Goal: Task Accomplishment & Management: Complete application form

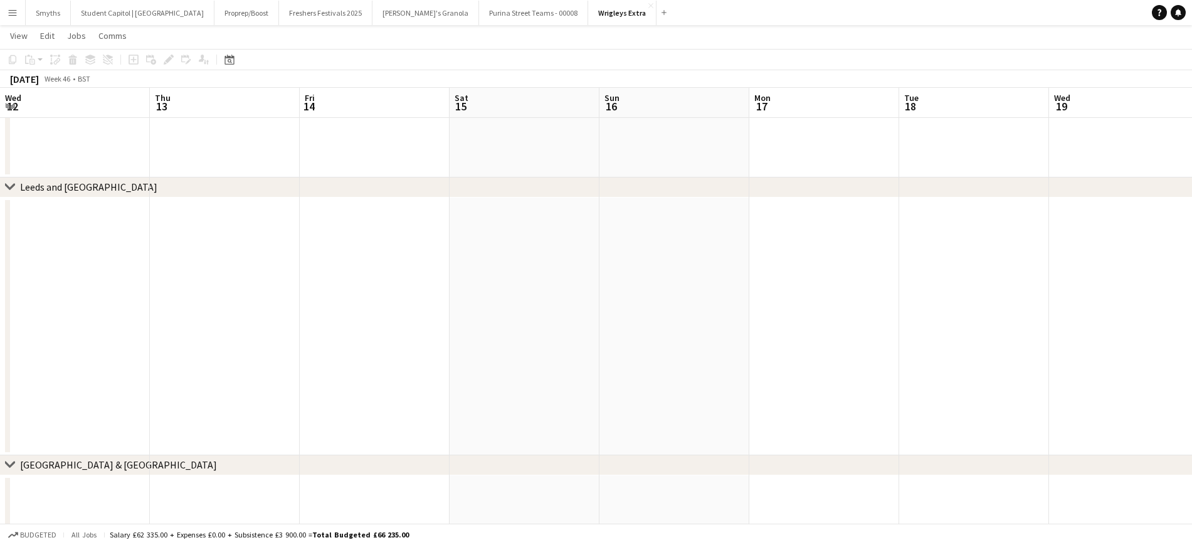
scroll to position [0, 299]
click at [588, 15] on button "Wrigleys Extra Close" at bounding box center [622, 13] width 68 height 24
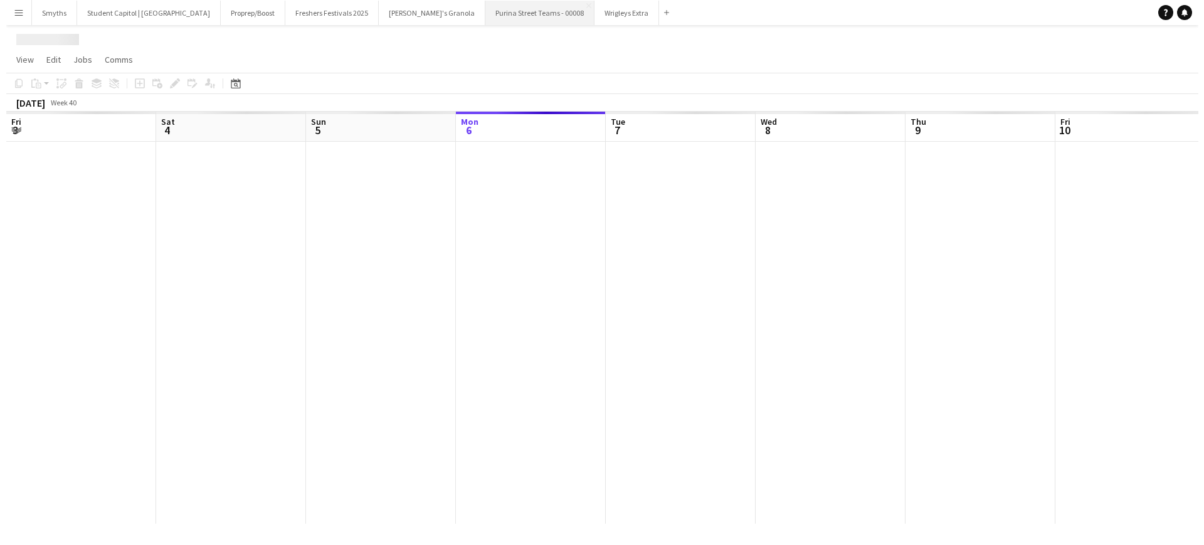
scroll to position [0, 0]
click at [479, 18] on button "Purina Street Teams - 00008 Close" at bounding box center [533, 13] width 109 height 24
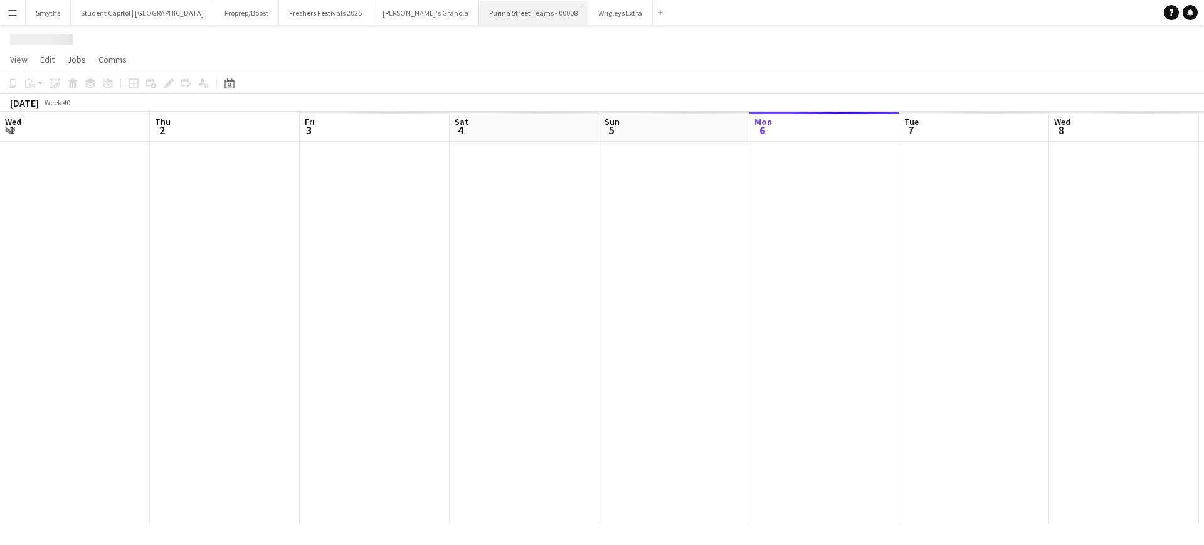
scroll to position [0, 300]
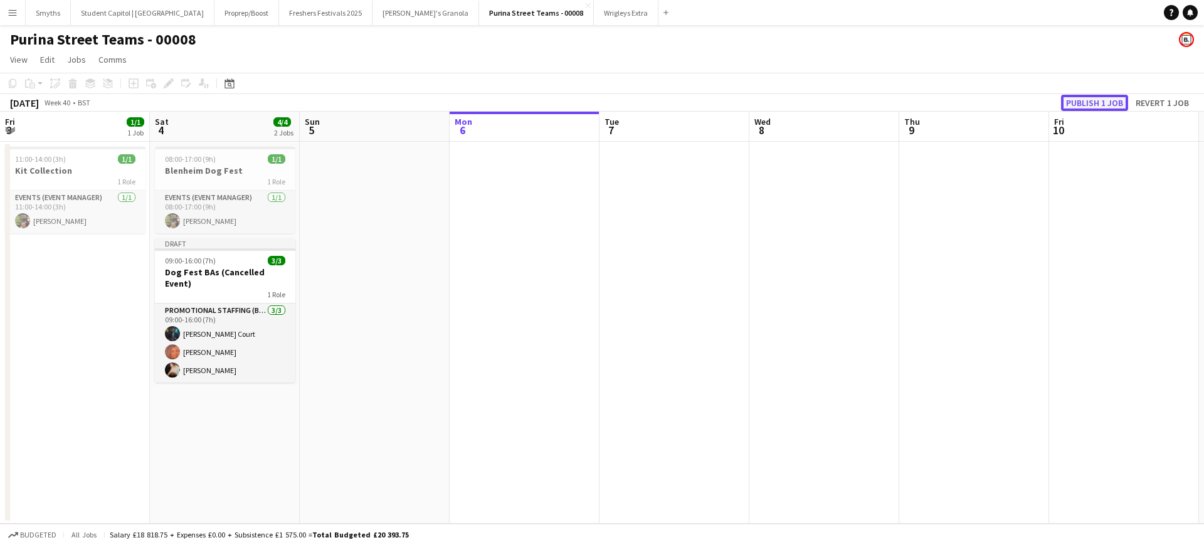
click at [1091, 100] on button "Publish 1 job" at bounding box center [1094, 103] width 67 height 16
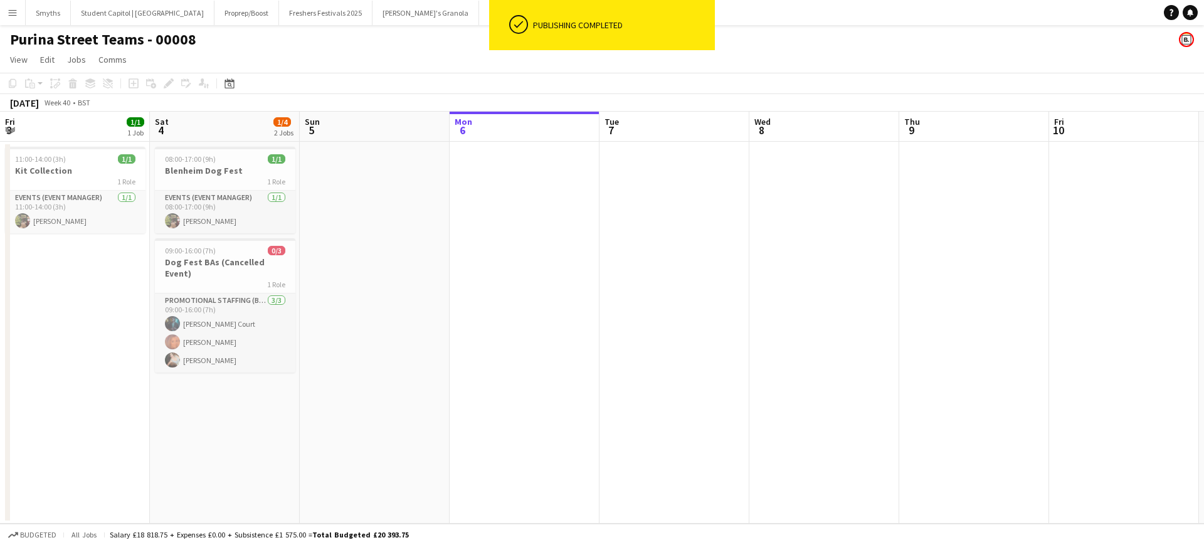
click at [440, 53] on app-page-menu "View Day view expanded Day view collapsed Month view Date picker Jump to [DATE]…" at bounding box center [602, 61] width 1204 height 24
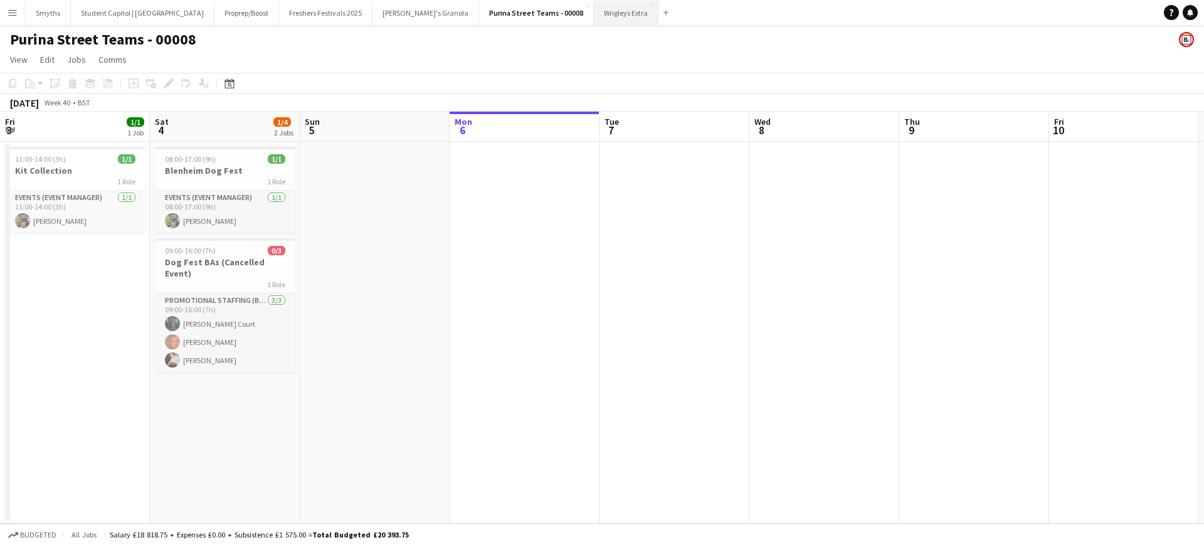
click at [594, 15] on button "Wrigleys Extra Close" at bounding box center [626, 13] width 65 height 24
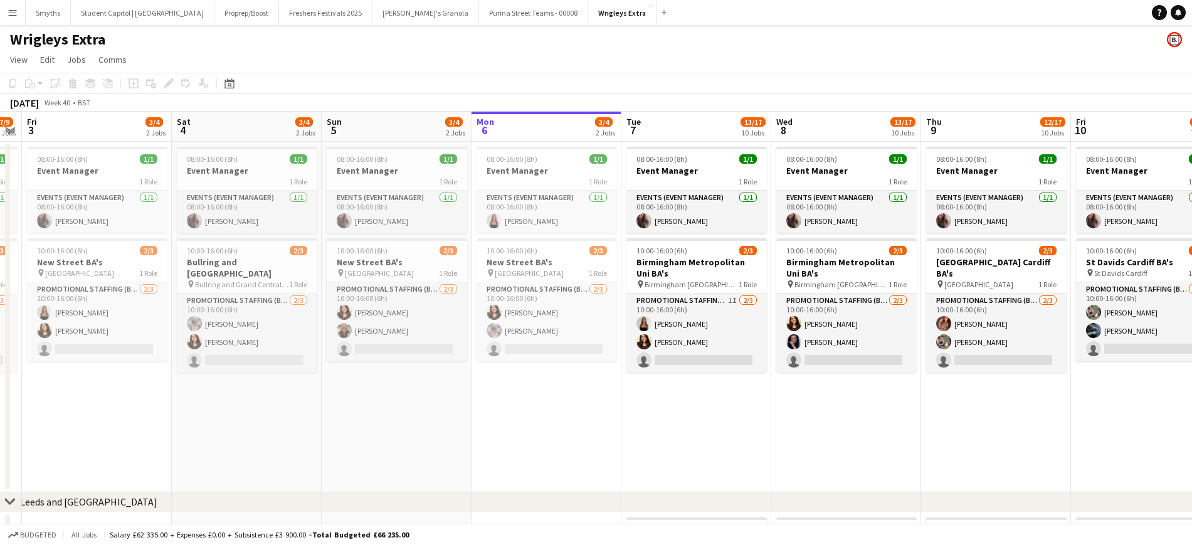
scroll to position [0, 459]
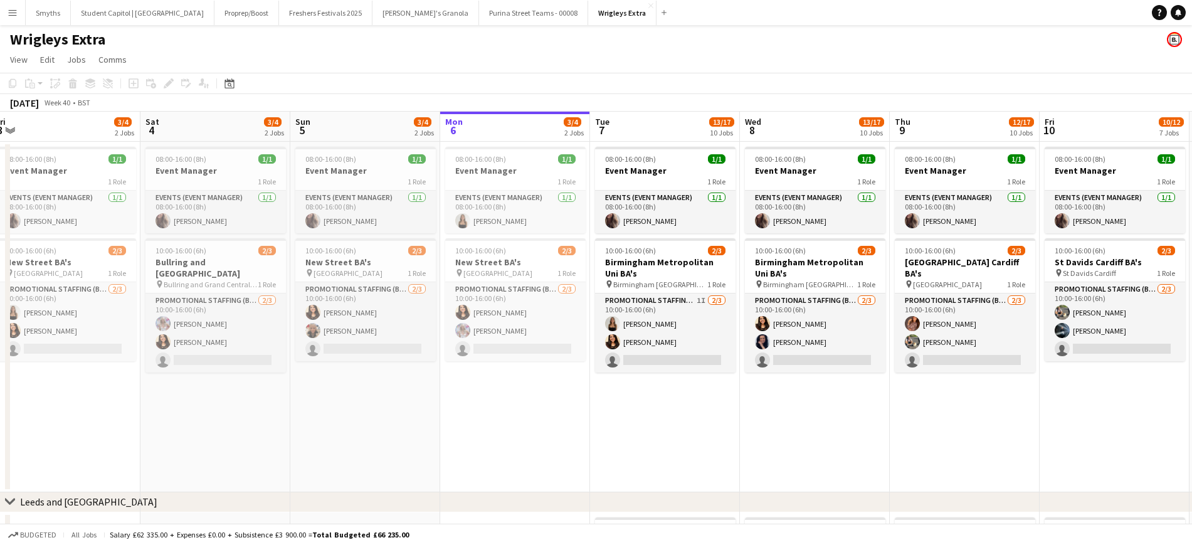
drag, startPoint x: 395, startPoint y: 291, endPoint x: 511, endPoint y: 281, distance: 116.5
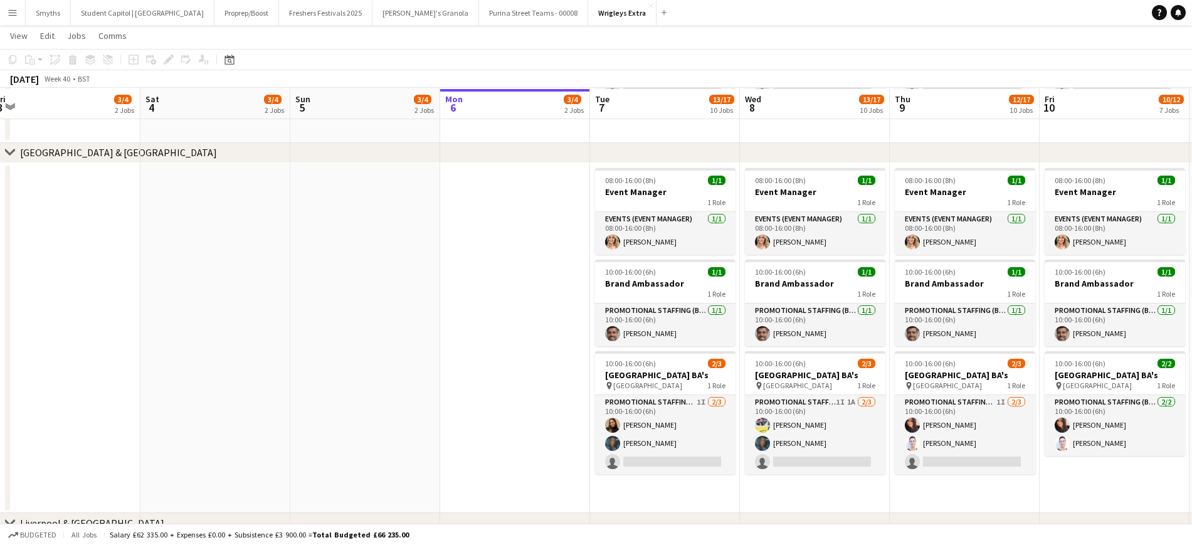
scroll to position [627, 0]
click at [502, 272] on app-date-cell at bounding box center [515, 337] width 150 height 351
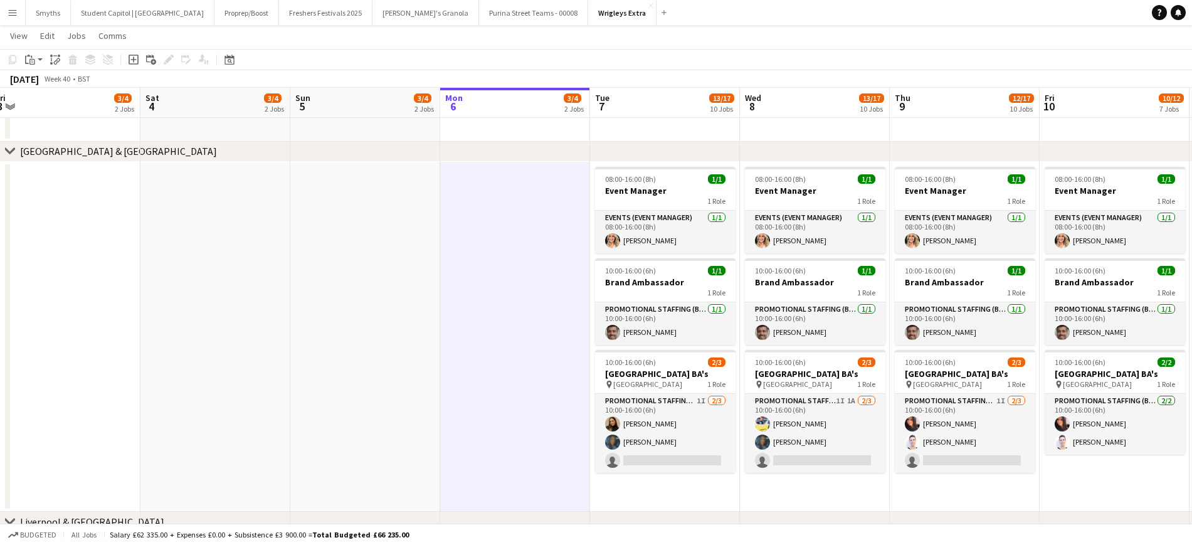
click at [110, 234] on app-date-cell at bounding box center [66, 337] width 150 height 351
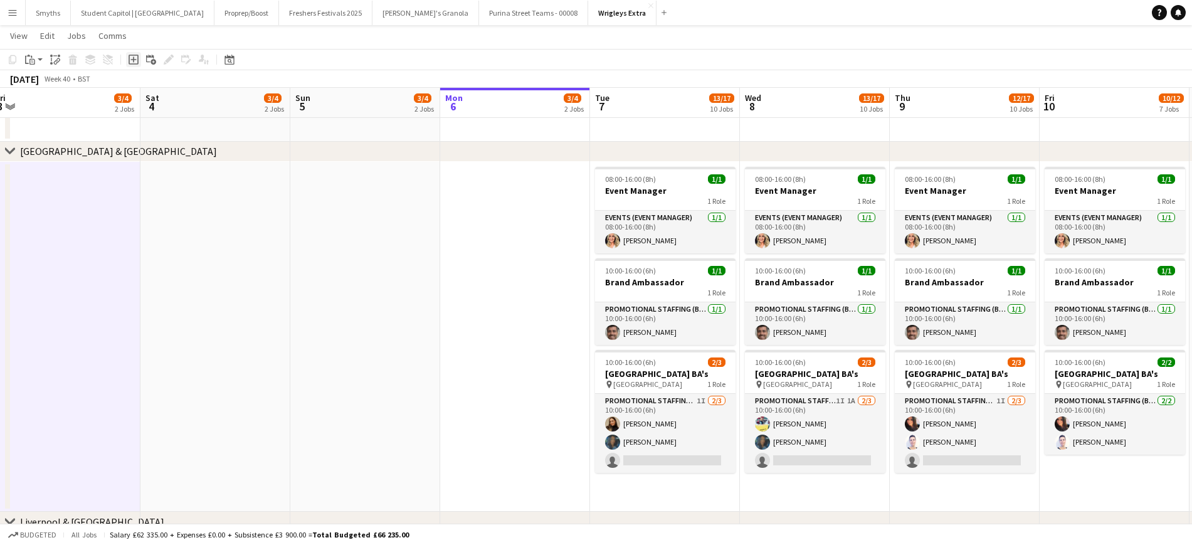
click at [136, 55] on icon at bounding box center [134, 60] width 10 height 10
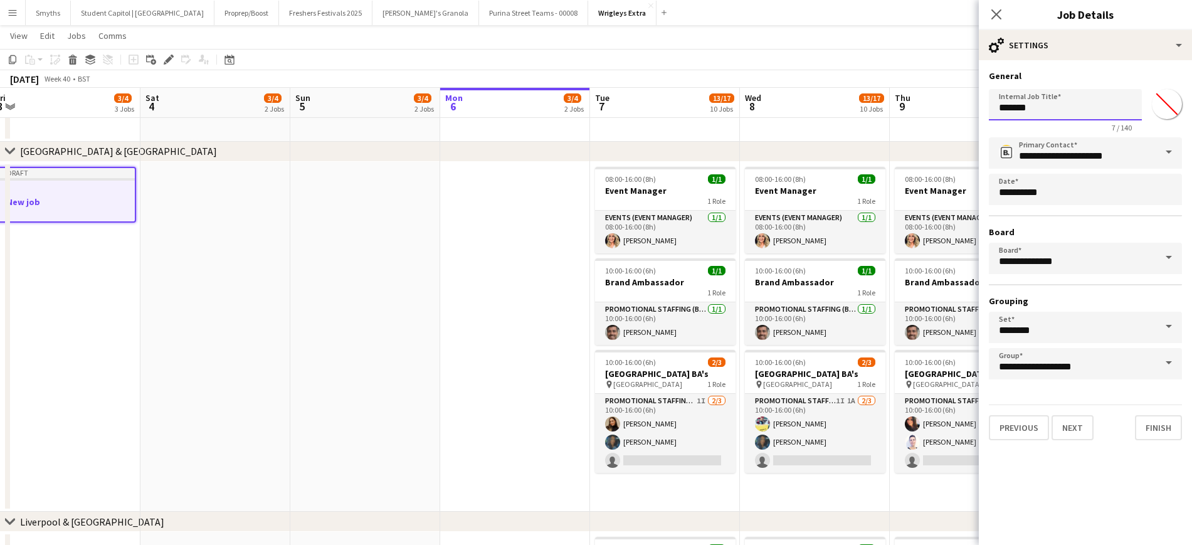
click at [1035, 105] on input "*******" at bounding box center [1065, 104] width 153 height 31
type input "*"
type input "**********"
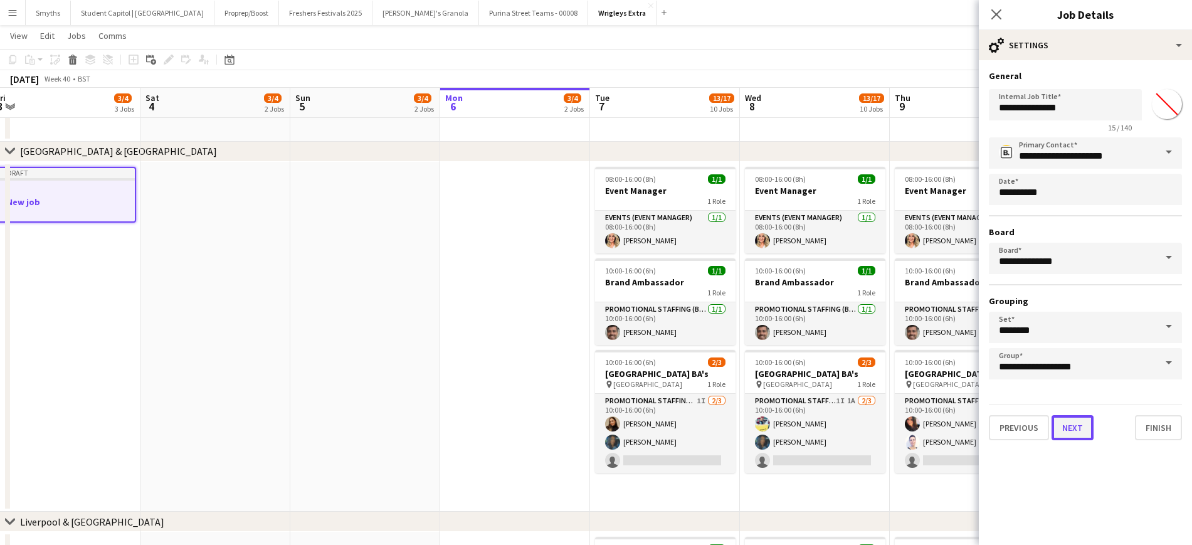
click at [1077, 431] on button "Next" at bounding box center [1073, 427] width 42 height 25
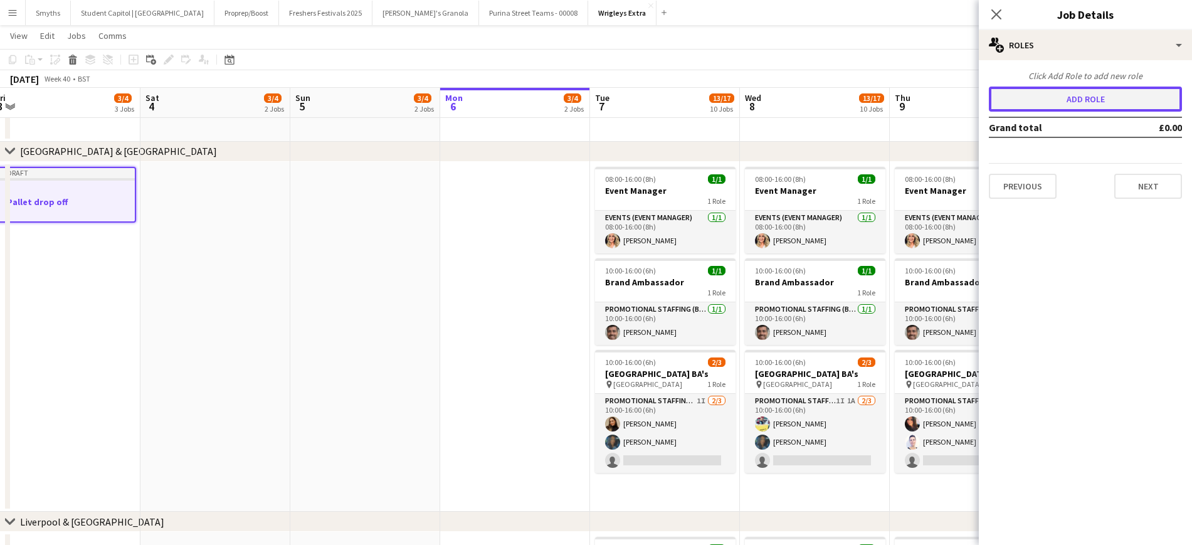
click at [1126, 98] on button "Add role" at bounding box center [1085, 99] width 193 height 25
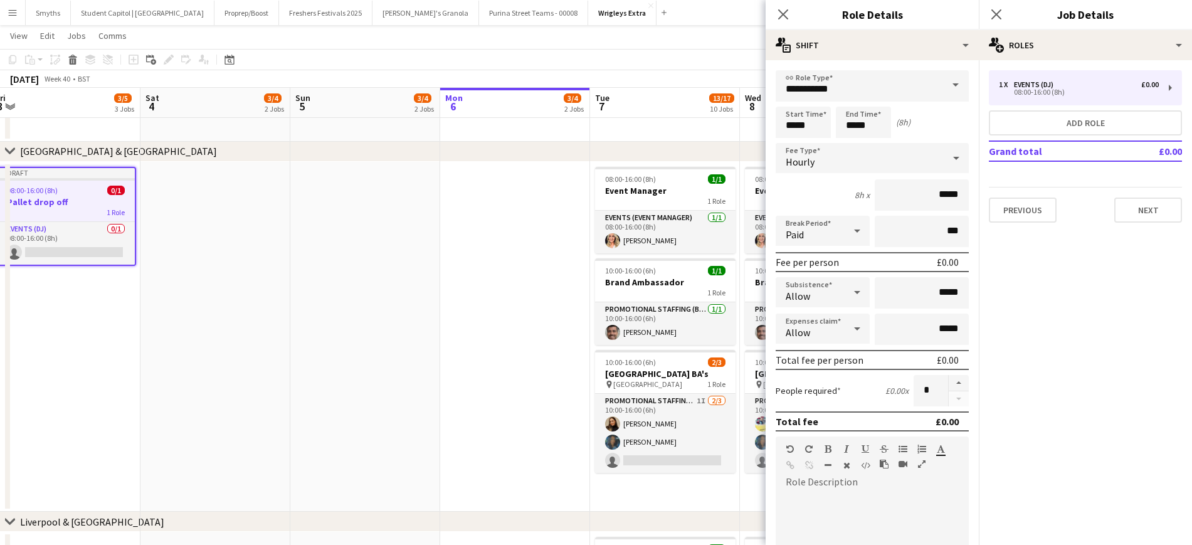
click at [947, 80] on span at bounding box center [956, 85] width 26 height 30
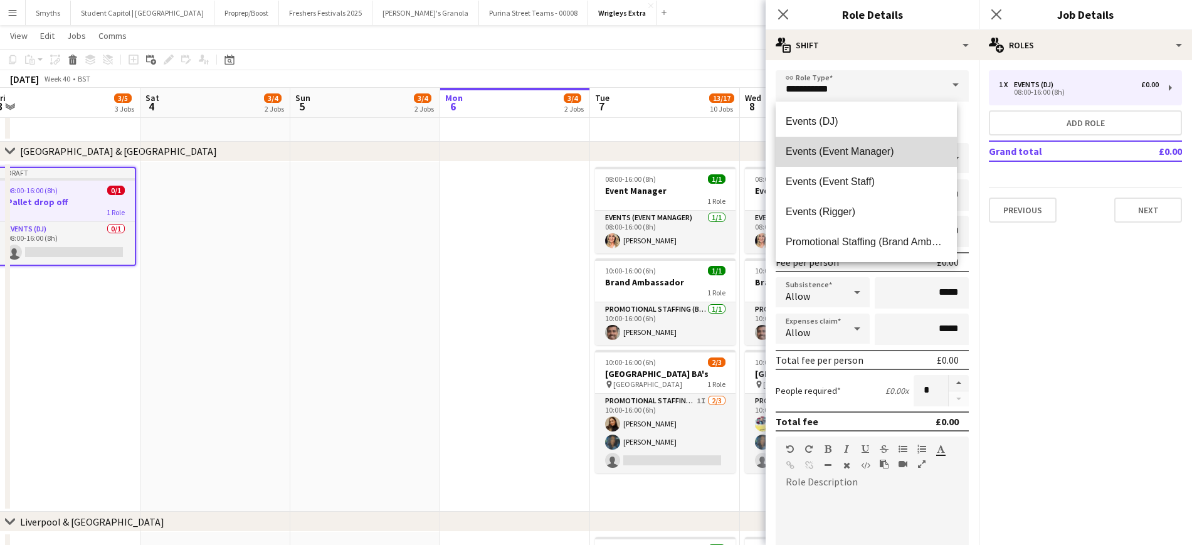
click at [876, 149] on span "Events (Event Manager)" at bounding box center [866, 152] width 161 height 12
type input "**********"
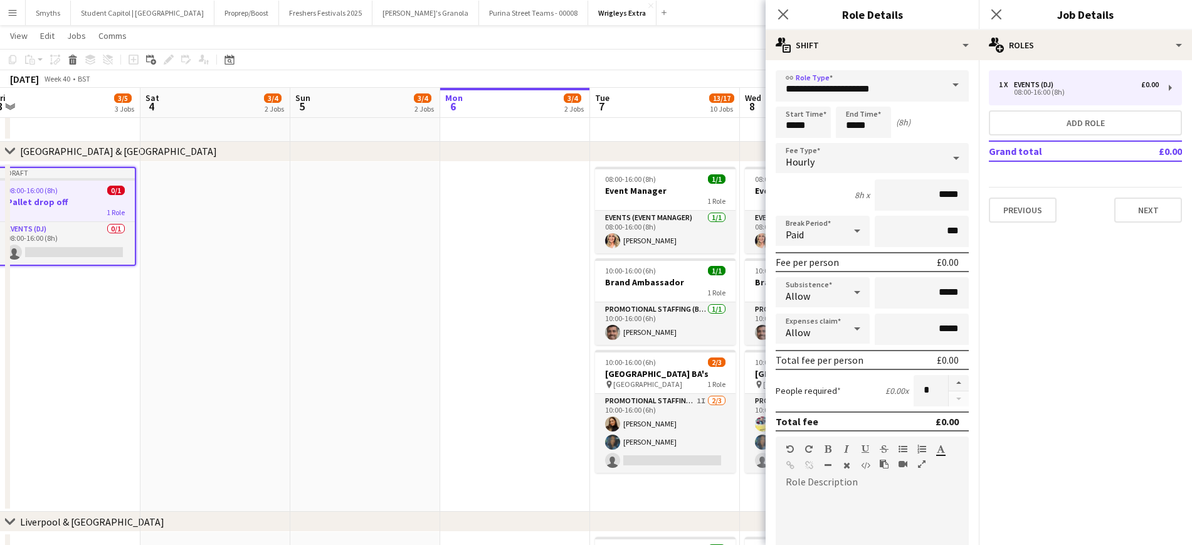
click at [856, 293] on icon at bounding box center [857, 292] width 15 height 25
click at [829, 359] on span "Don't allow" at bounding box center [820, 359] width 68 height 12
click at [850, 327] on icon at bounding box center [857, 328] width 15 height 25
click at [848, 396] on span "Don't allow" at bounding box center [820, 396] width 68 height 12
drag, startPoint x: 930, startPoint y: 196, endPoint x: 919, endPoint y: 188, distance: 13.1
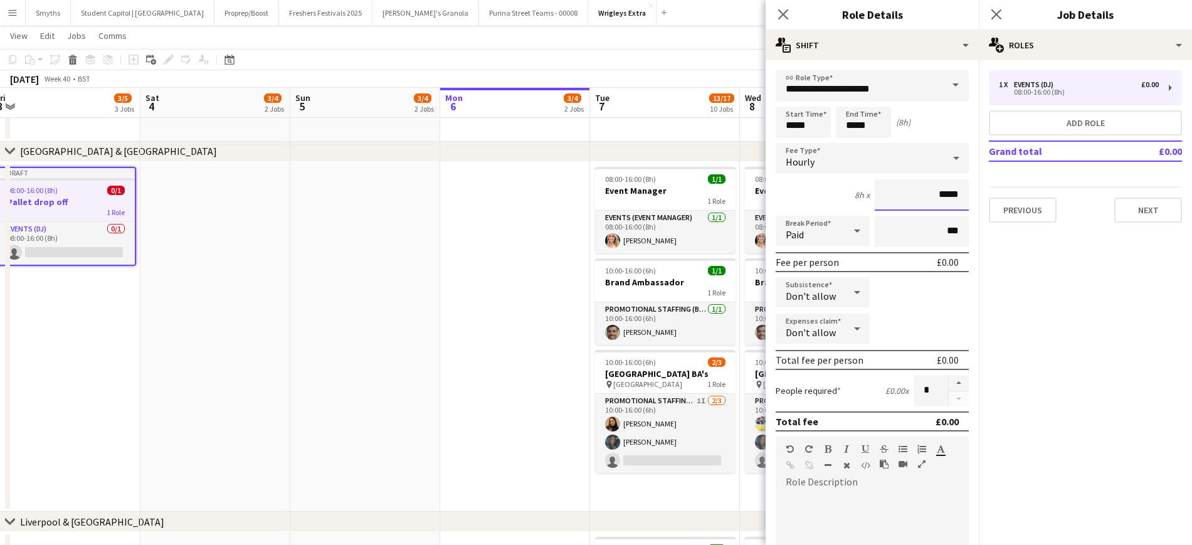
click at [931, 196] on input "*****" at bounding box center [922, 194] width 94 height 31
click at [887, 157] on div "Hourly" at bounding box center [860, 158] width 168 height 30
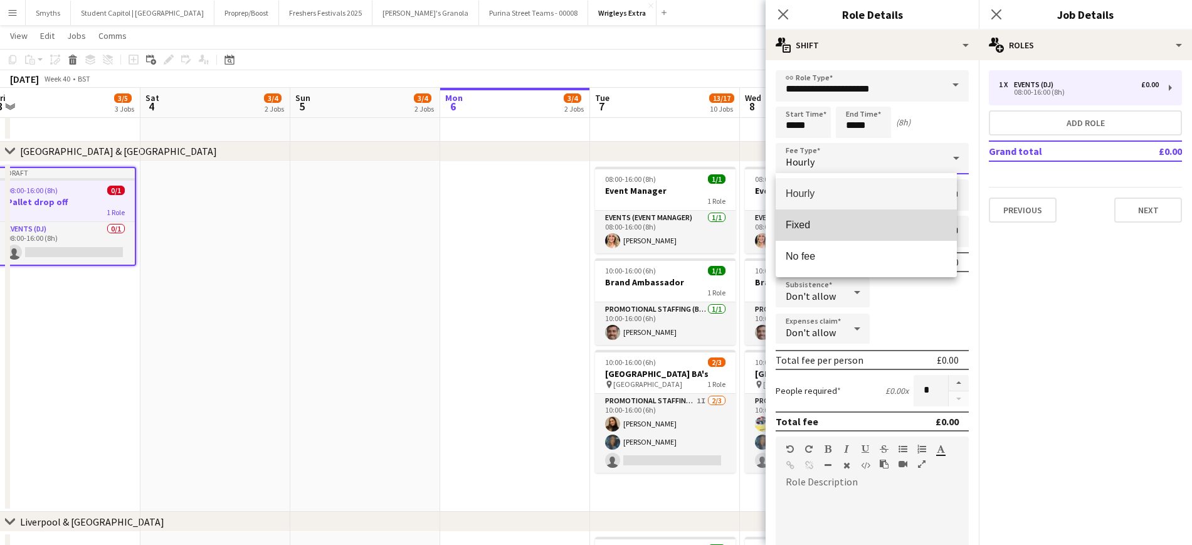
click at [810, 221] on span "Fixed" at bounding box center [866, 225] width 161 height 12
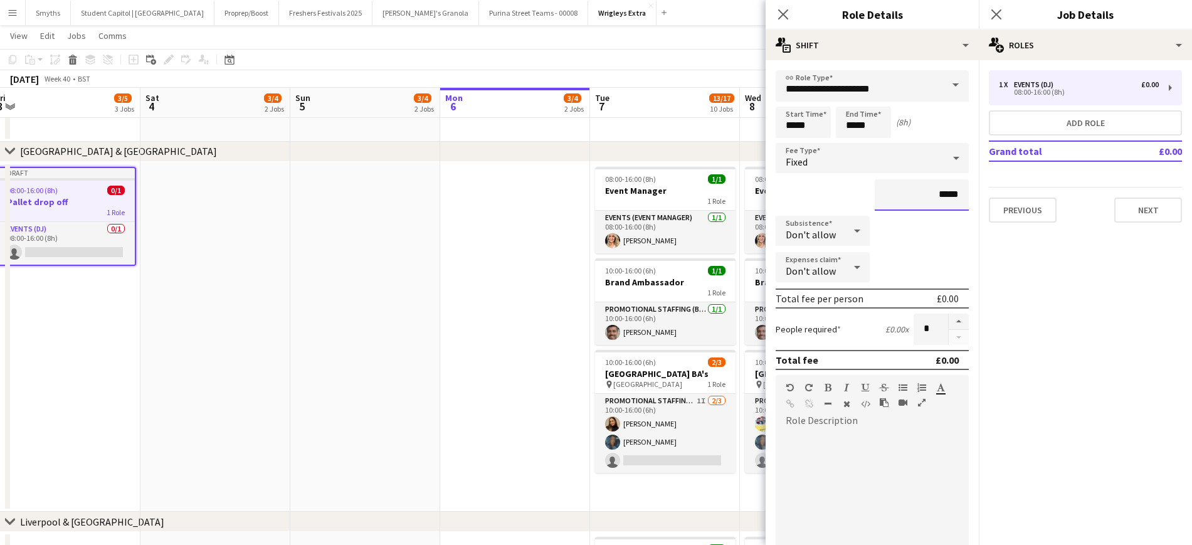
drag, startPoint x: 916, startPoint y: 194, endPoint x: 960, endPoint y: 194, distance: 43.9
click at [960, 194] on form "**********" at bounding box center [872, 397] width 213 height 654
type input "******"
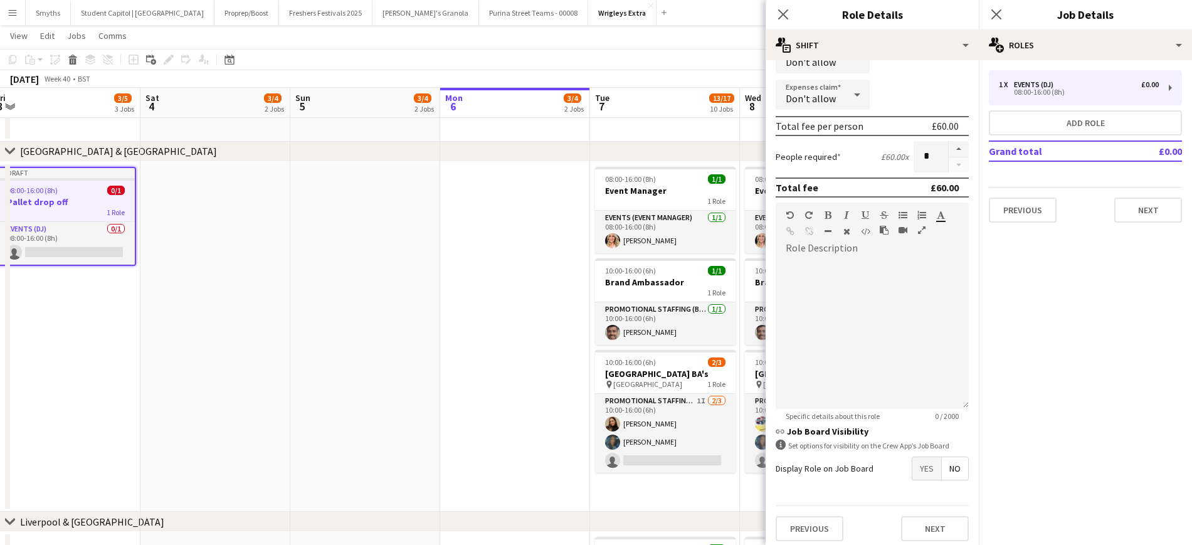
scroll to position [179, 0]
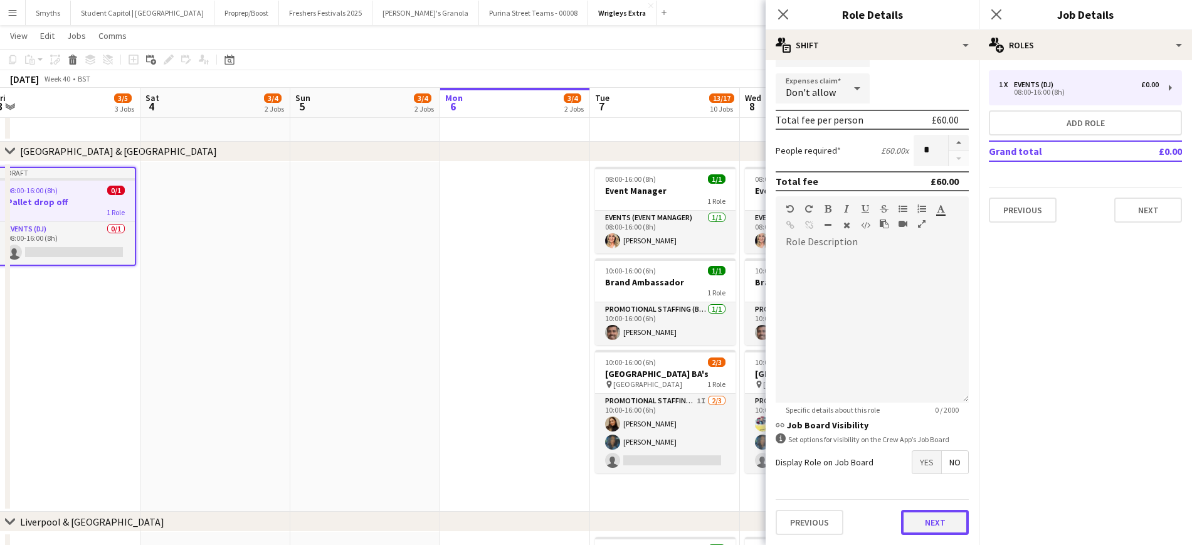
click at [918, 525] on button "Next" at bounding box center [935, 522] width 68 height 25
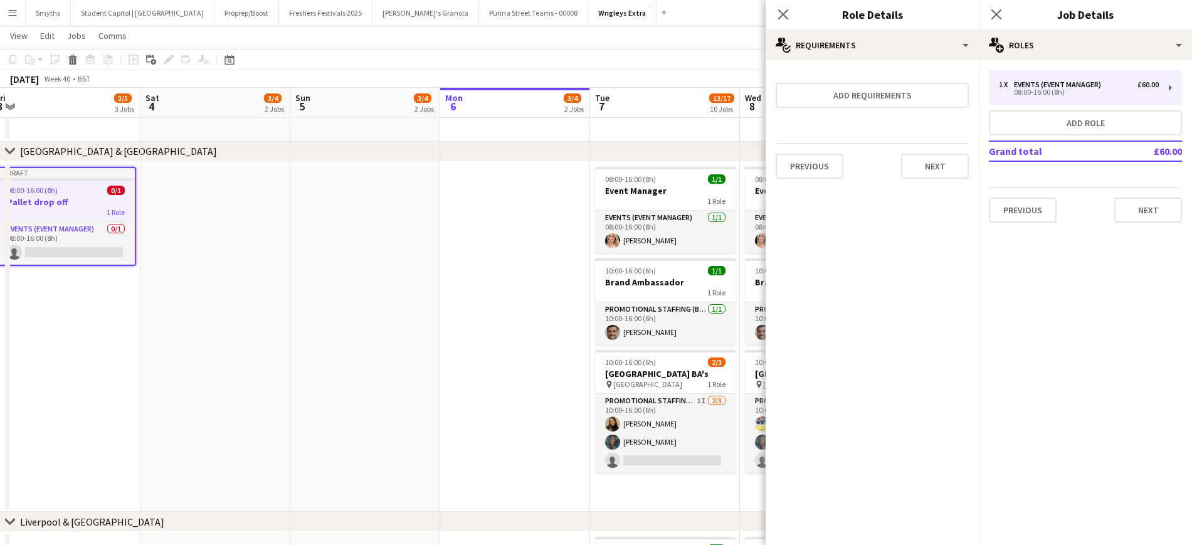
scroll to position [0, 0]
click at [1158, 204] on button "Next" at bounding box center [1149, 210] width 68 height 25
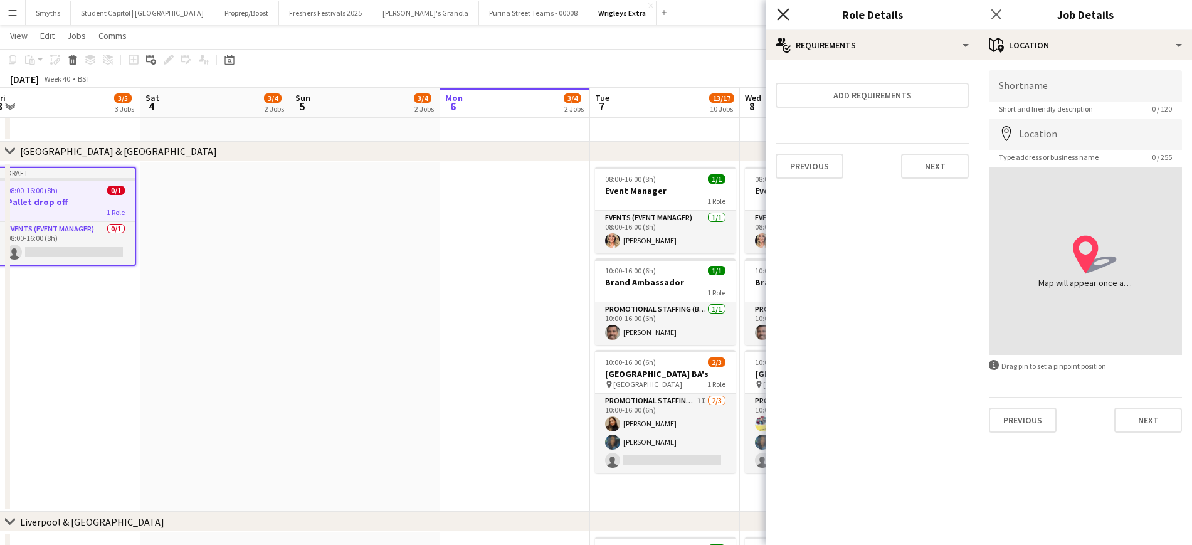
click at [782, 12] on icon at bounding box center [783, 14] width 12 height 12
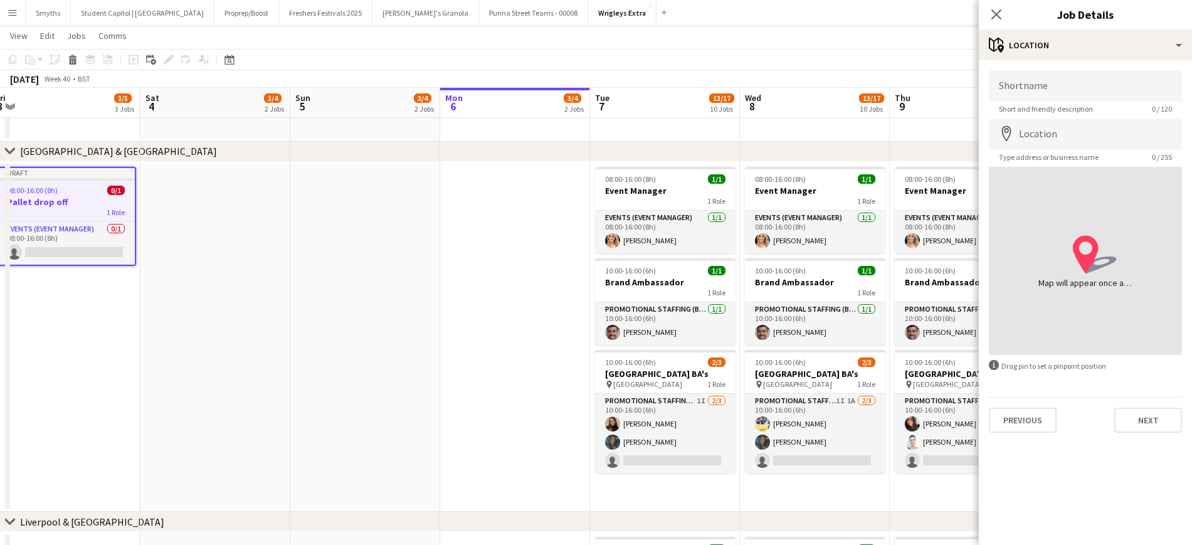
click at [423, 289] on app-date-cell at bounding box center [365, 337] width 150 height 351
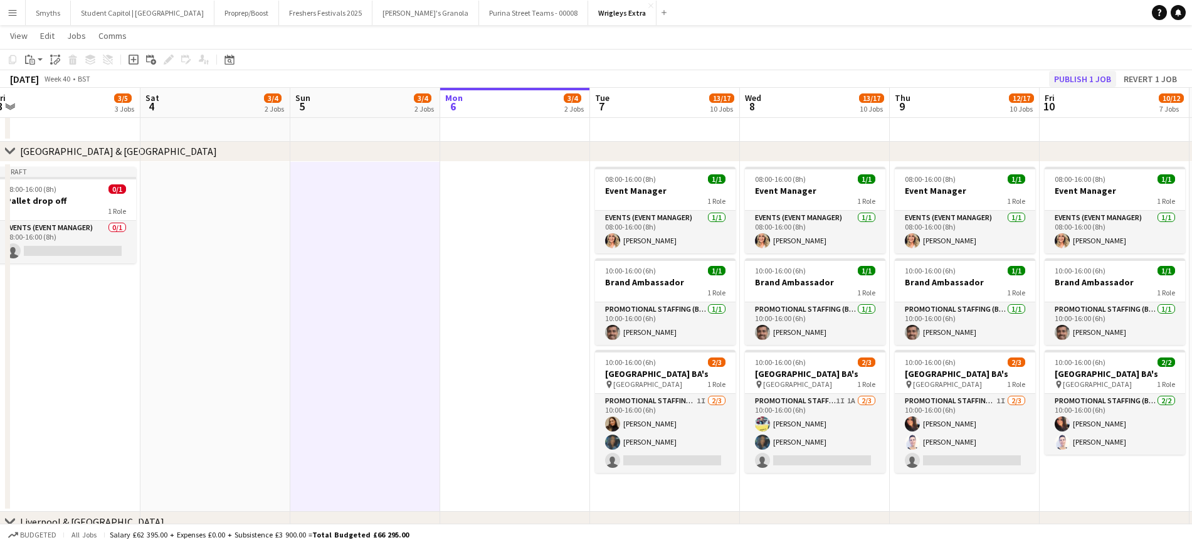
click at [1103, 88] on app-board-header-date "Fri 10 10/12 7 Jobs" at bounding box center [1115, 103] width 150 height 30
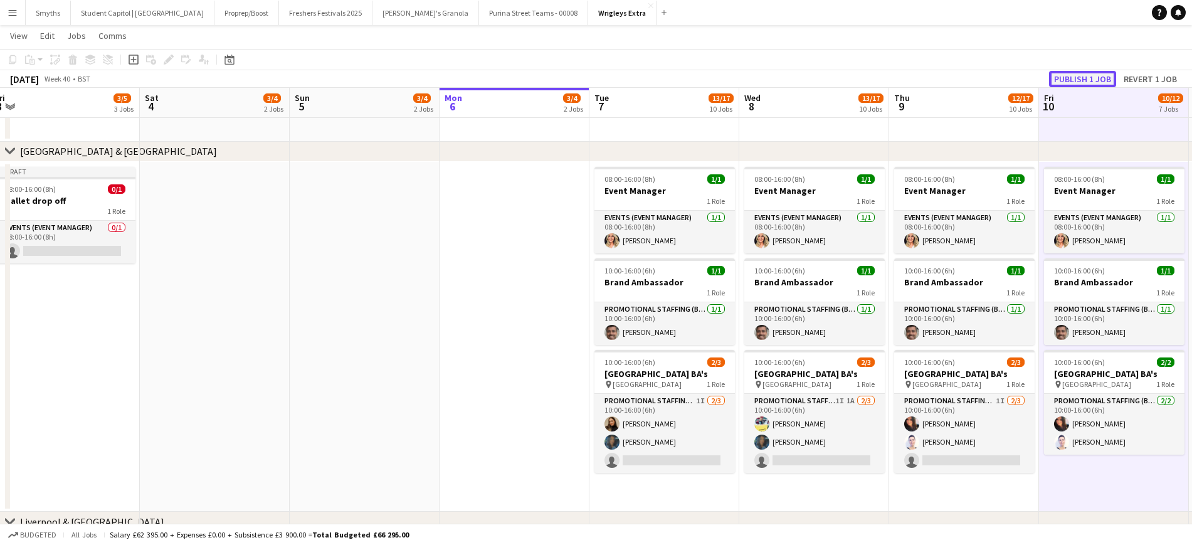
click at [1103, 79] on button "Publish 1 job" at bounding box center [1082, 79] width 67 height 16
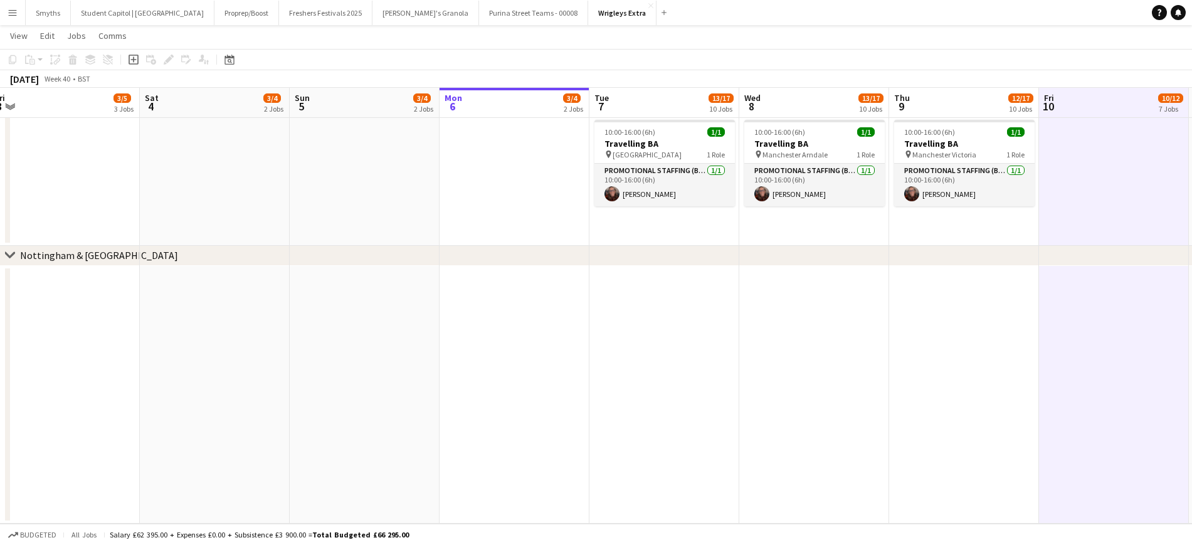
drag, startPoint x: 516, startPoint y: 378, endPoint x: 516, endPoint y: 333, distance: 44.5
click at [516, 333] on app-date-cell at bounding box center [515, 395] width 150 height 258
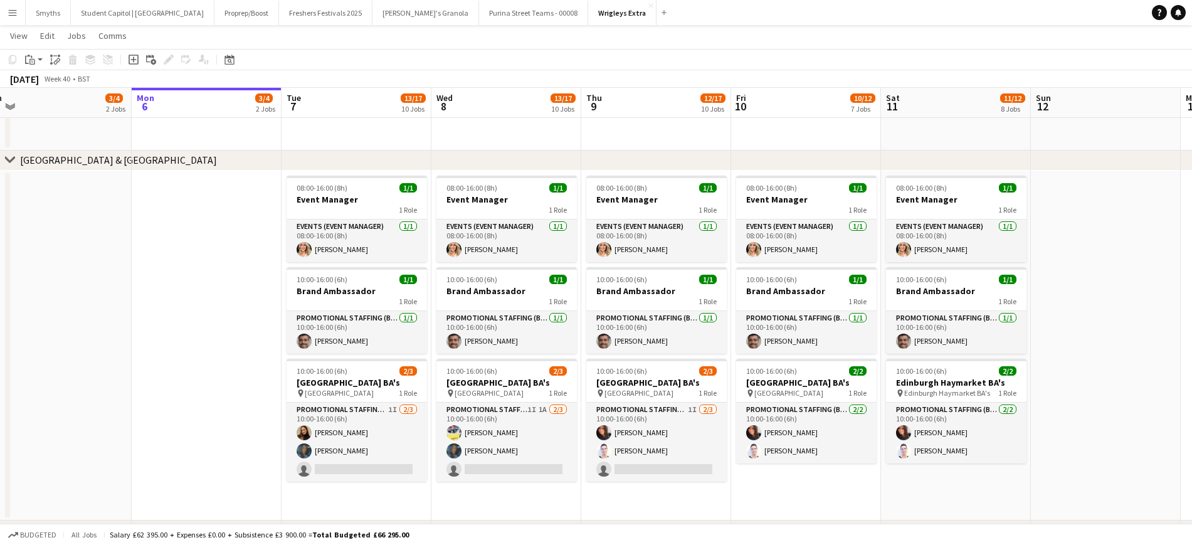
scroll to position [0, 495]
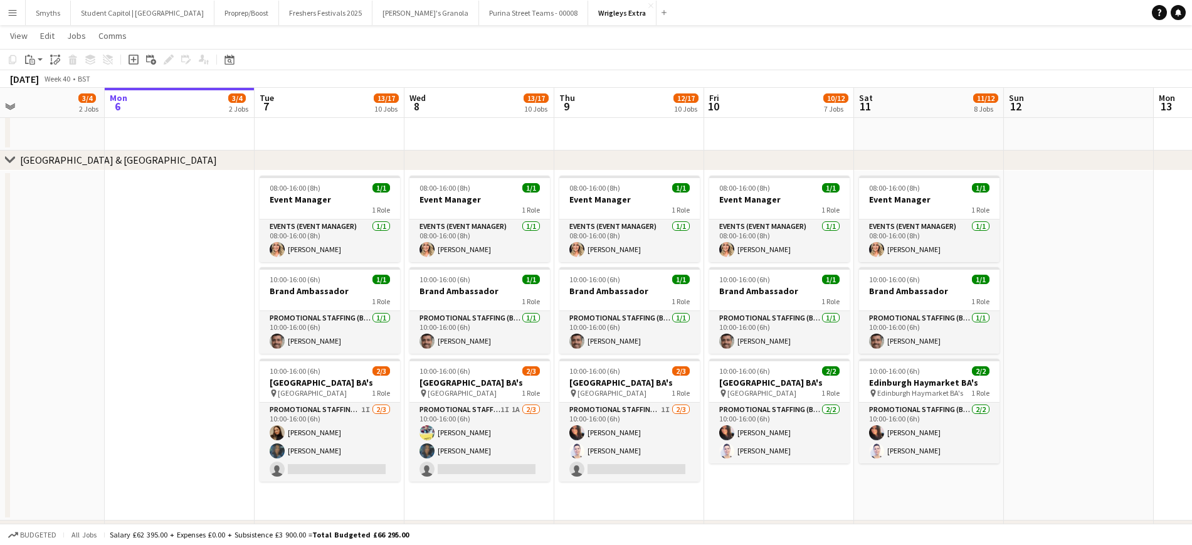
drag, startPoint x: 519, startPoint y: 355, endPoint x: 184, endPoint y: 363, distance: 335.0
click at [184, 363] on app-calendar-viewport "Thu 2 7/9 5 Jobs Fri 3 3/5 3 Jobs Sat 4 3/4 2 Jobs Sun 5 3/4 2 Jobs Mon 6 3/4 2…" at bounding box center [596, 290] width 1192 height 1721
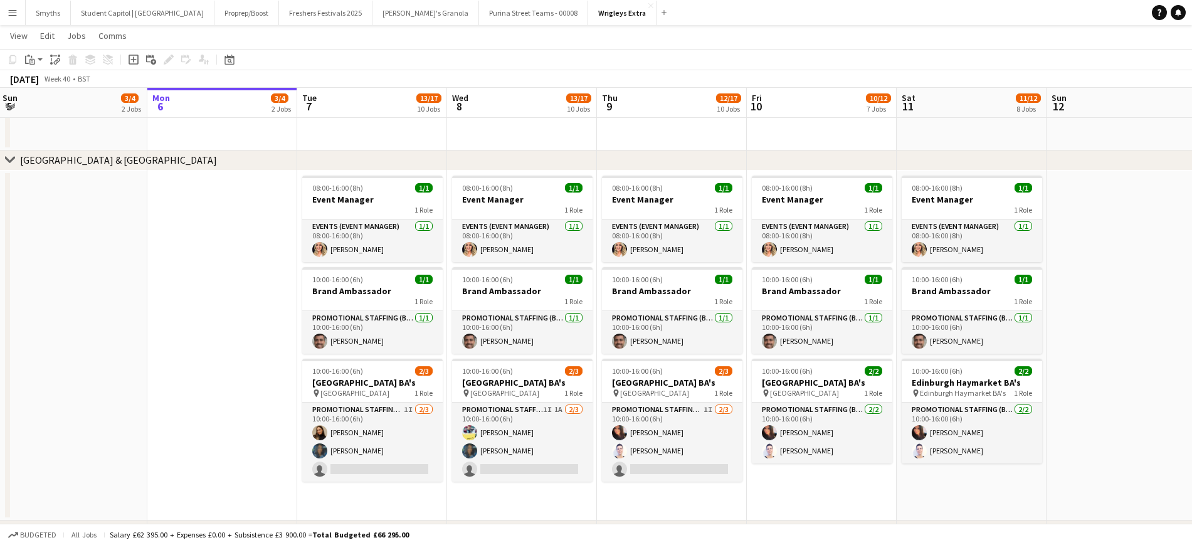
scroll to position [0, 382]
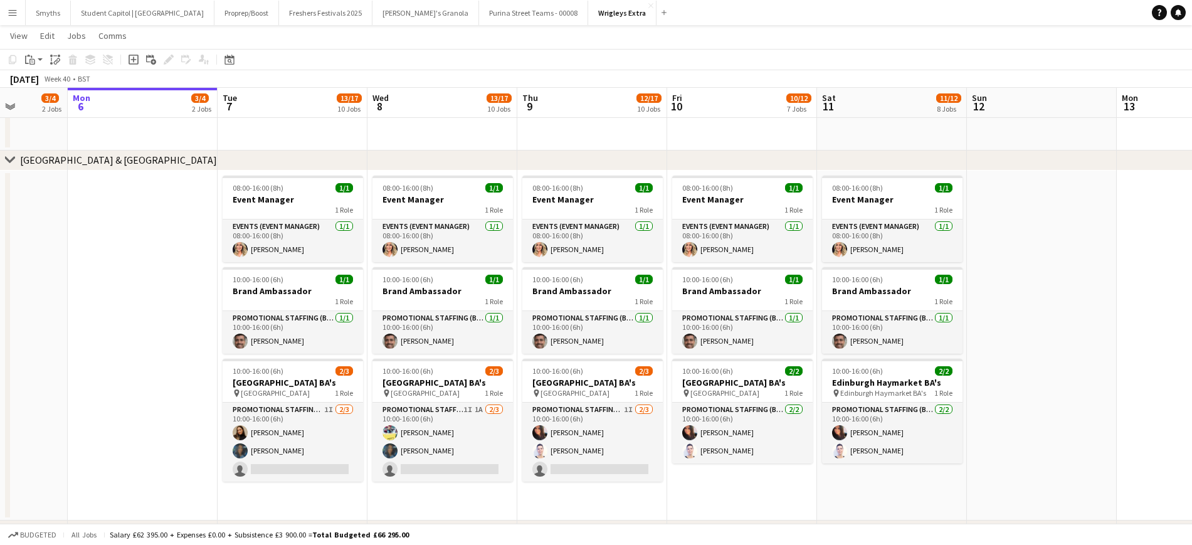
drag, startPoint x: 987, startPoint y: 339, endPoint x: 948, endPoint y: 368, distance: 48.4
click at [948, 368] on app-calendar-viewport "Fri 3 3/5 3 Jobs Sat 4 3/4 2 Jobs Sun 5 3/4 2 Jobs Mon 6 3/4 2 Jobs Tue 7 13/17…" at bounding box center [596, 290] width 1192 height 1721
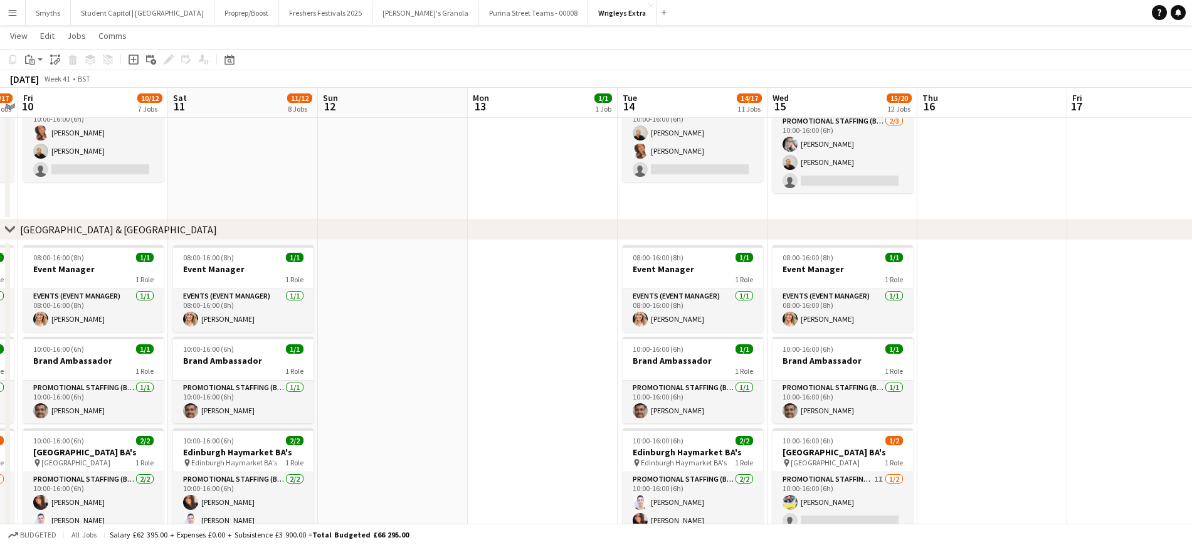
scroll to position [0, 455]
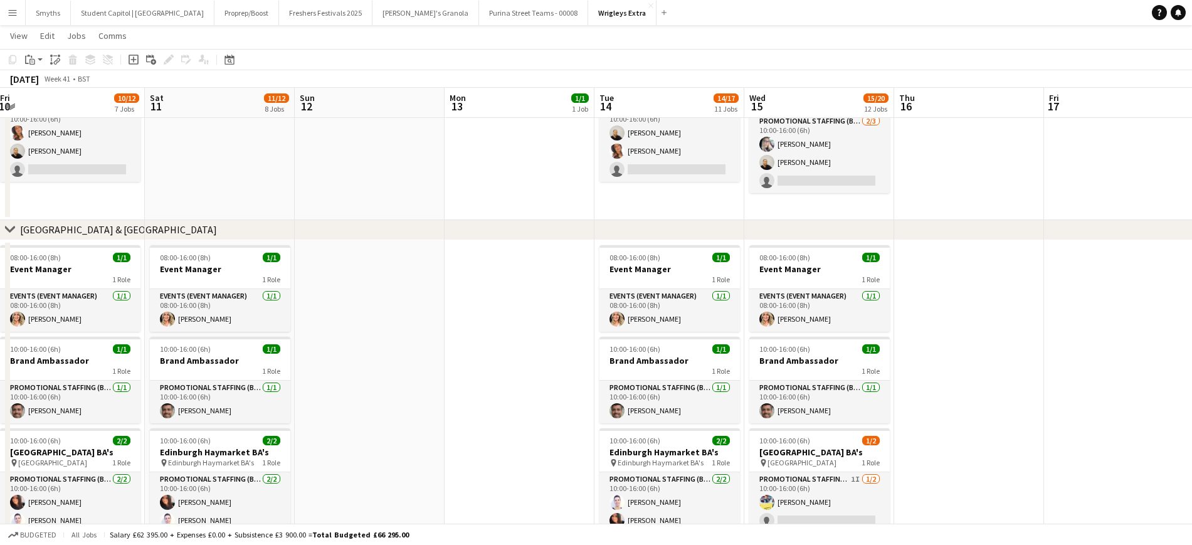
drag, startPoint x: 1059, startPoint y: 328, endPoint x: 389, endPoint y: 364, distance: 671.5
click at [389, 364] on app-calendar-viewport "Tue 7 13/17 10 Jobs Wed 8 13/17 10 Jobs Thu 9 12/17 10 Jobs Fri 10 10/12 7 Jobs…" at bounding box center [596, 360] width 1192 height 1721
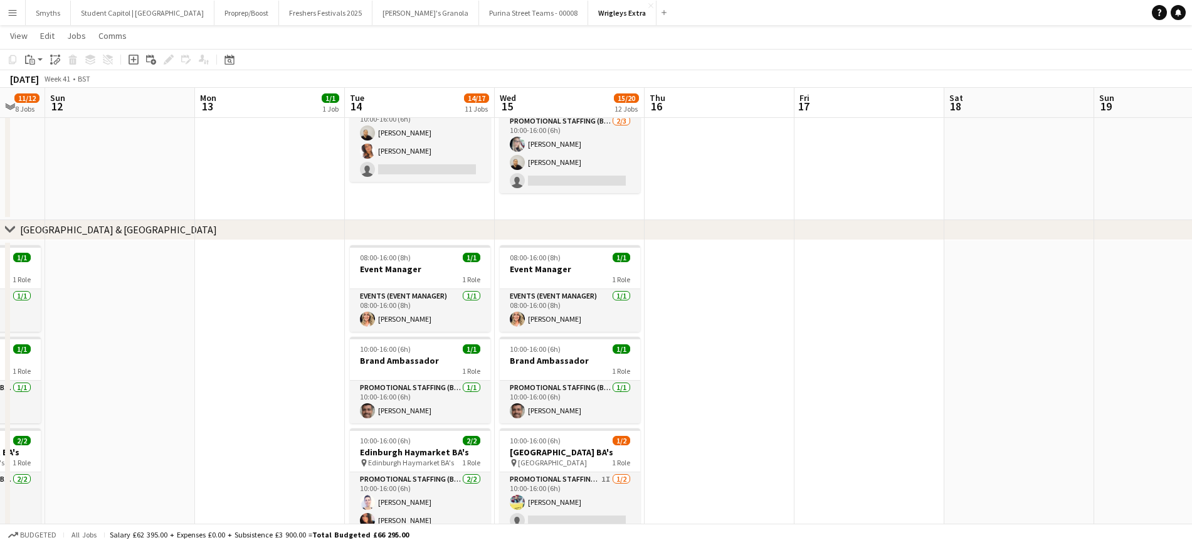
scroll to position [0, 442]
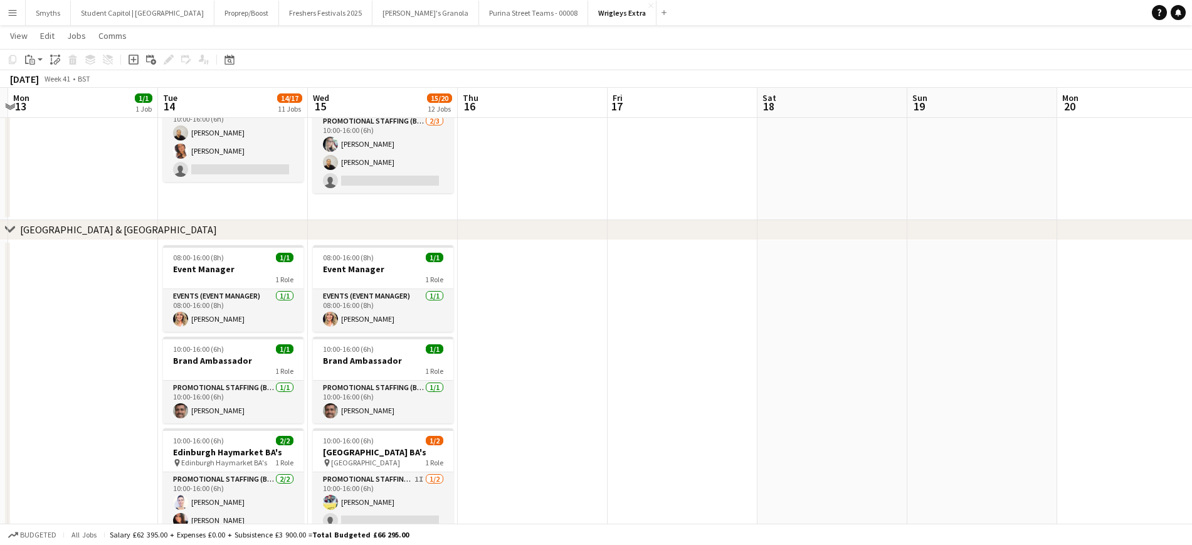
drag, startPoint x: 963, startPoint y: 352, endPoint x: 526, endPoint y: 374, distance: 437.1
click at [526, 374] on app-calendar-viewport "Fri 10 10/12 7 Jobs Sat 11 11/12 8 Jobs Sun 12 Mon 13 1/1 1 Job Tue 14 14/17 11…" at bounding box center [596, 360] width 1192 height 1721
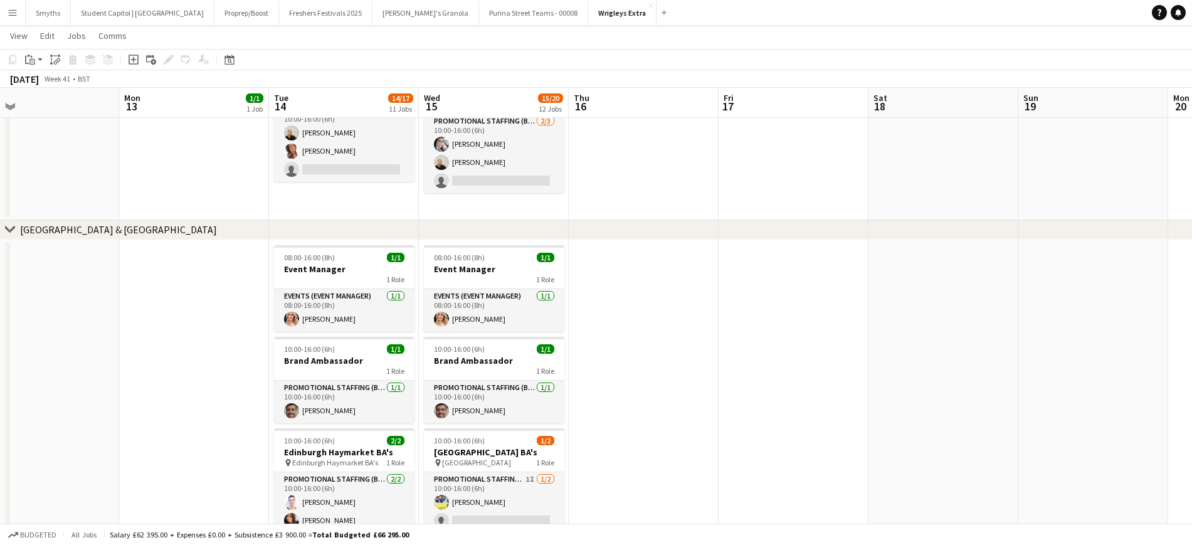
scroll to position [0, 280]
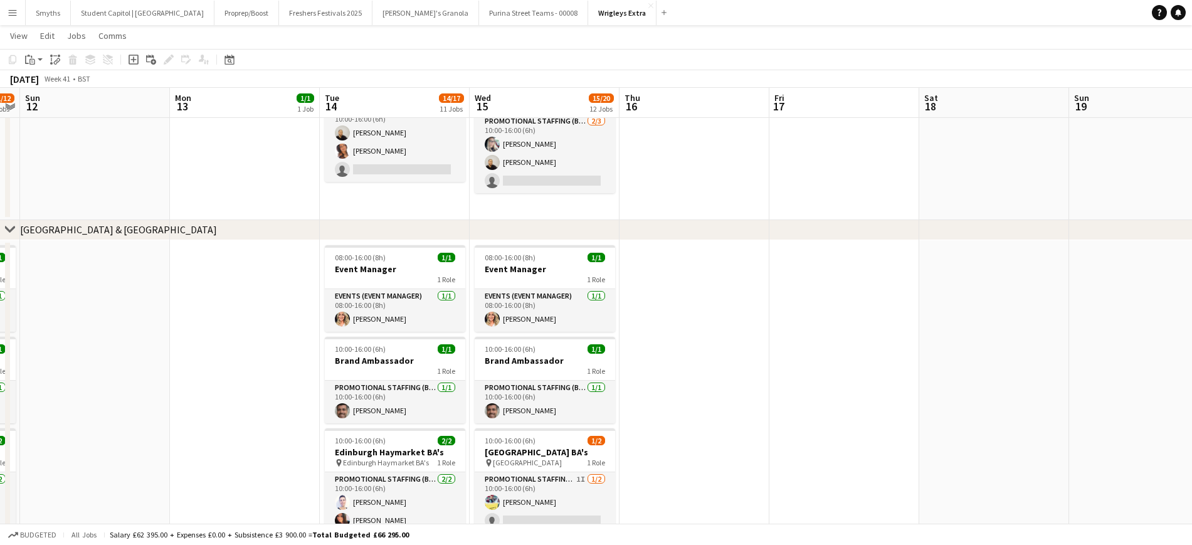
drag, startPoint x: 676, startPoint y: 405, endPoint x: 705, endPoint y: 400, distance: 29.3
click at [705, 400] on app-calendar-viewport "Fri 10 10/12 7 Jobs Sat 11 11/12 8 Jobs Sun 12 Mon 13 1/1 1 Job Tue 14 14/17 11…" at bounding box center [596, 360] width 1192 height 1721
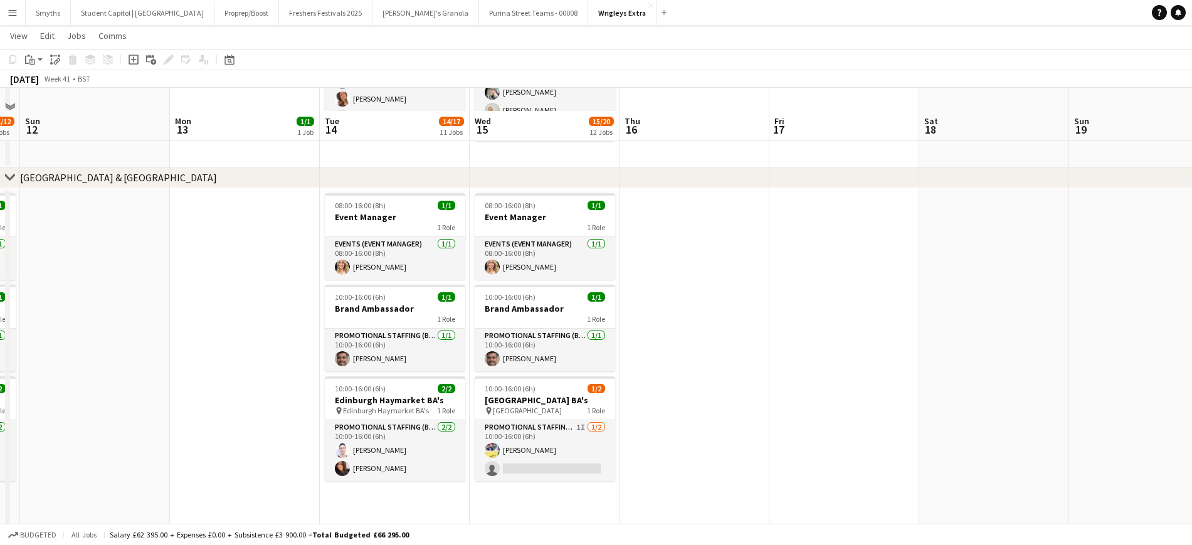
scroll to position [627, 0]
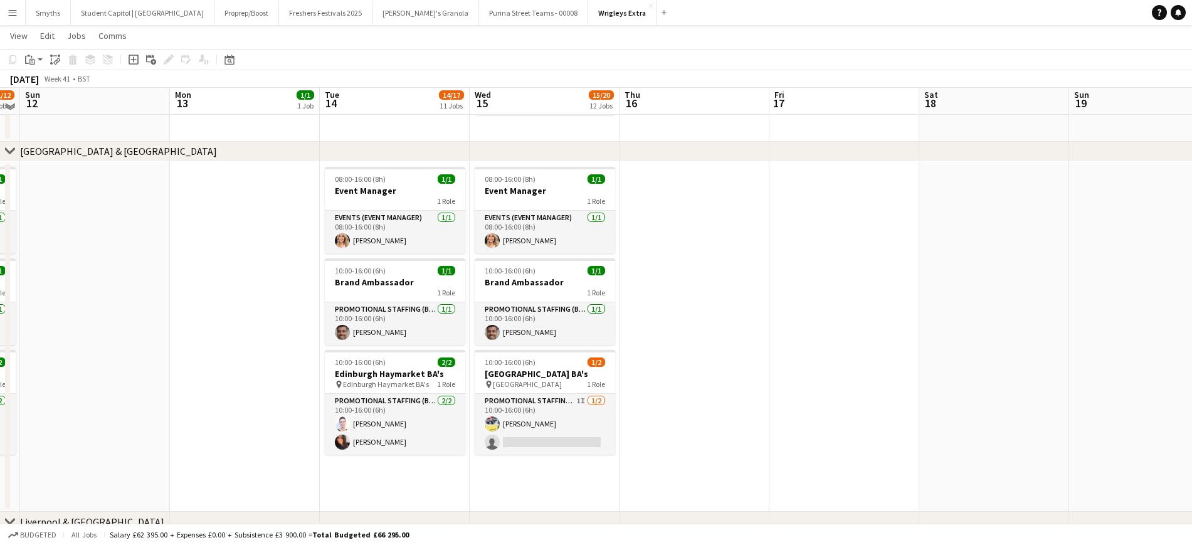
drag, startPoint x: 602, startPoint y: 425, endPoint x: 613, endPoint y: 408, distance: 20.2
click at [640, 406] on app-calendar-viewport "Fri 10 10/12 7 Jobs Sat 11 11/12 8 Jobs Sun 12 Mon 13 1/1 1 Job Tue 14 14/17 11…" at bounding box center [596, 282] width 1192 height 1721
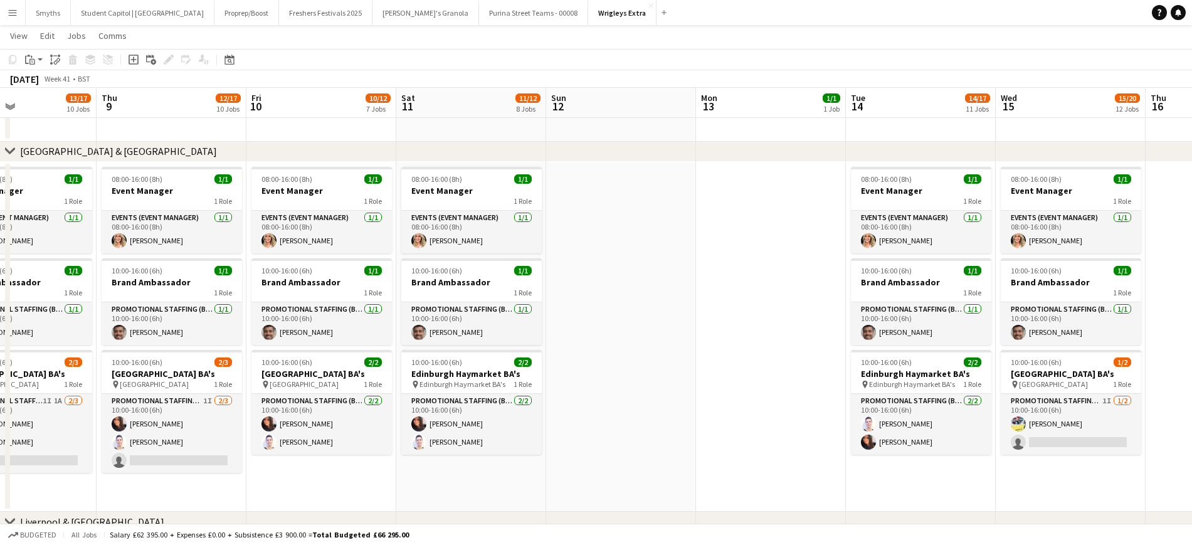
drag, startPoint x: 484, startPoint y: 365, endPoint x: 849, endPoint y: 326, distance: 367.8
click at [849, 326] on app-calendar-viewport "Mon 6 3/4 2 Jobs Tue 7 13/17 10 Jobs Wed 8 13/17 10 Jobs Thu 9 12/17 10 Jobs Fr…" at bounding box center [596, 282] width 1192 height 1721
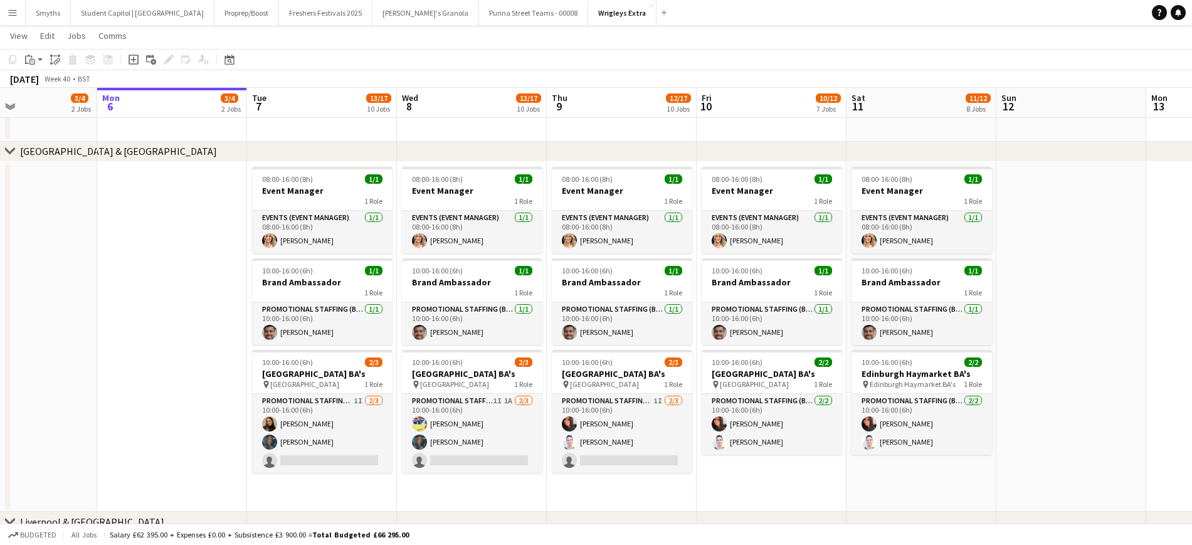
scroll to position [0, 350]
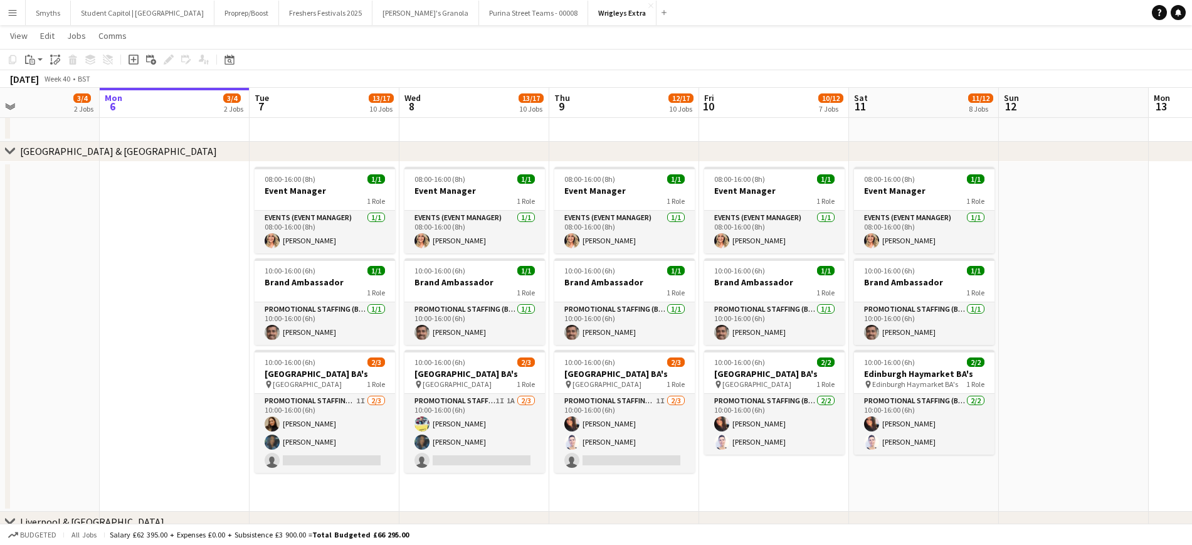
drag, startPoint x: 446, startPoint y: 334, endPoint x: 691, endPoint y: 299, distance: 247.8
click at [691, 299] on app-calendar-viewport "Fri 3 3/5 3 Jobs Sat 4 3/4 2 Jobs Sun 5 3/4 2 Jobs Mon 6 3/4 2 Jobs Tue 7 13/17…" at bounding box center [596, 282] width 1192 height 1721
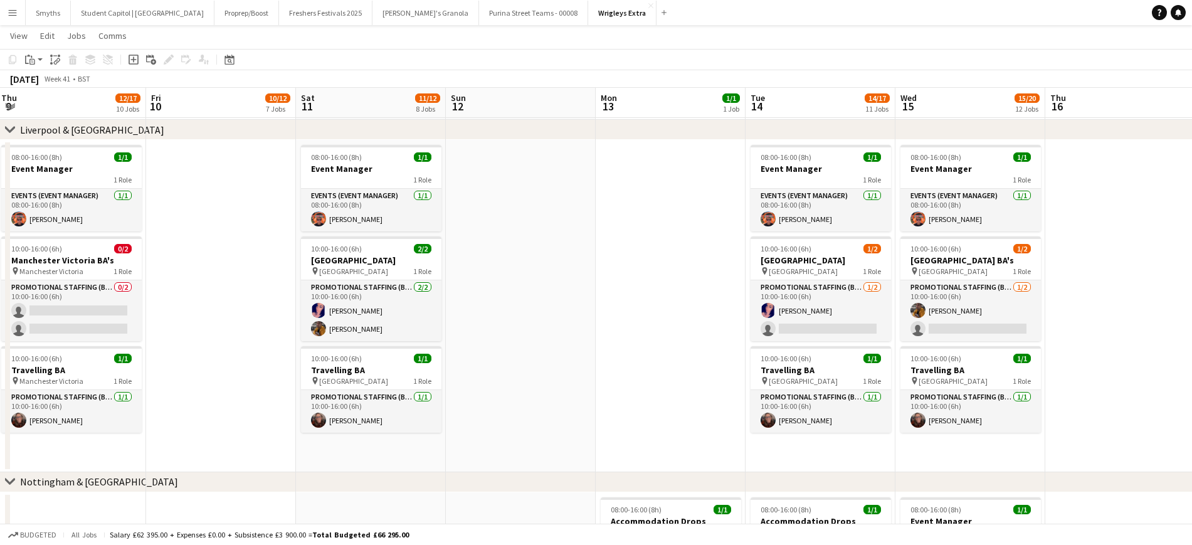
scroll to position [0, 472]
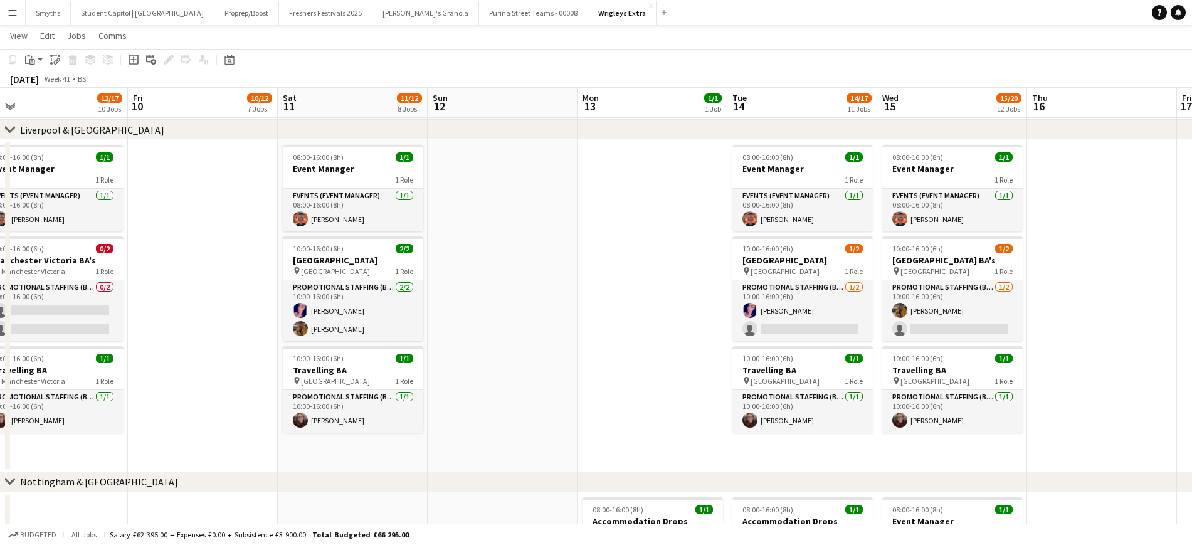
drag, startPoint x: 1102, startPoint y: 340, endPoint x: 531, endPoint y: 340, distance: 571.4
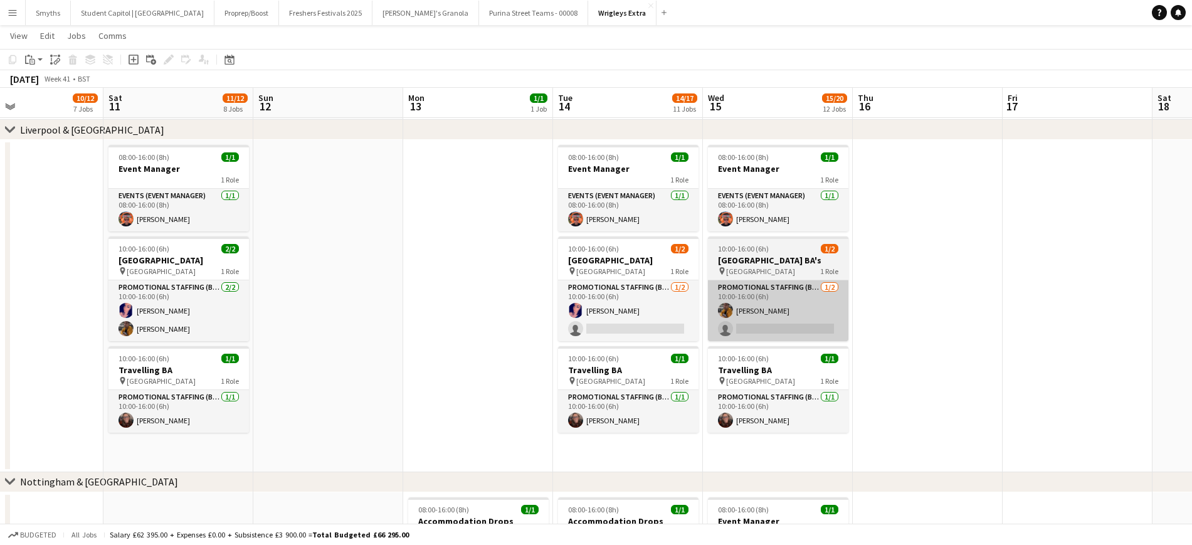
drag, startPoint x: 1037, startPoint y: 272, endPoint x: 984, endPoint y: 289, distance: 56.1
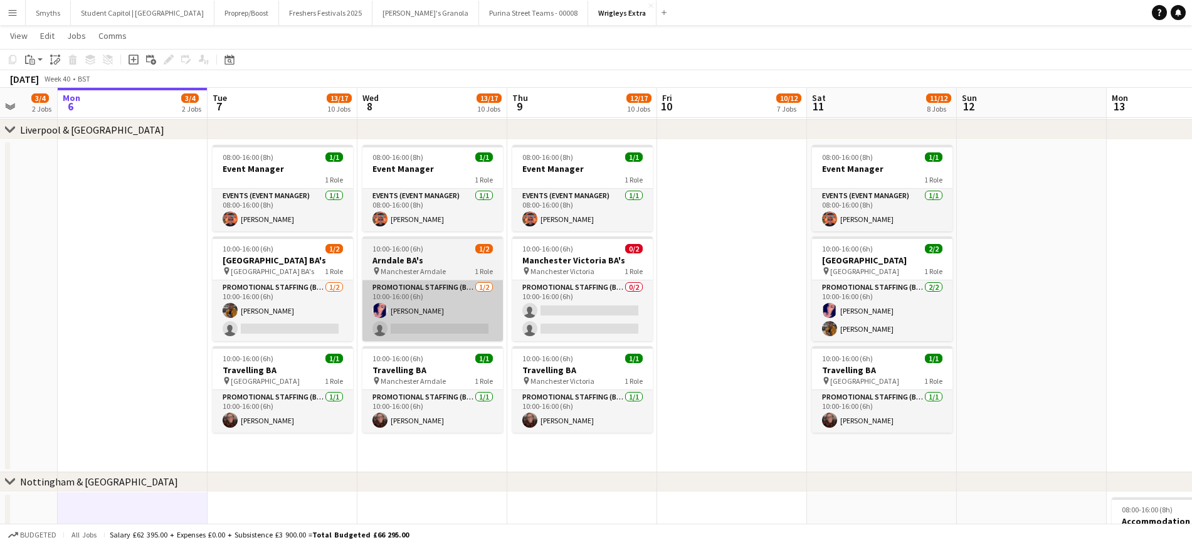
drag, startPoint x: 625, startPoint y: 314, endPoint x: 408, endPoint y: 334, distance: 218.6
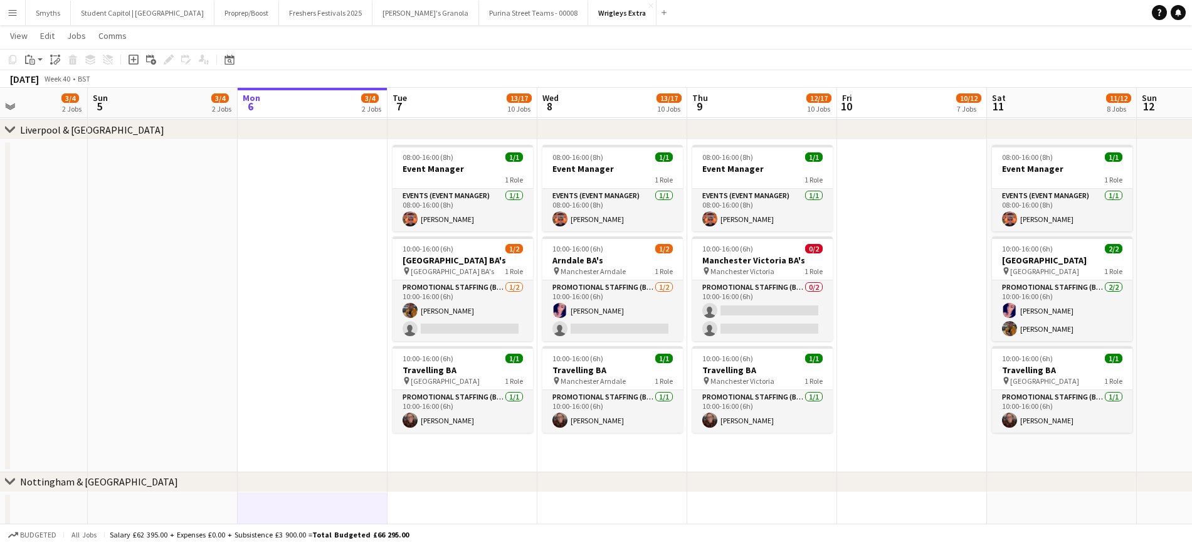
scroll to position [0, 310]
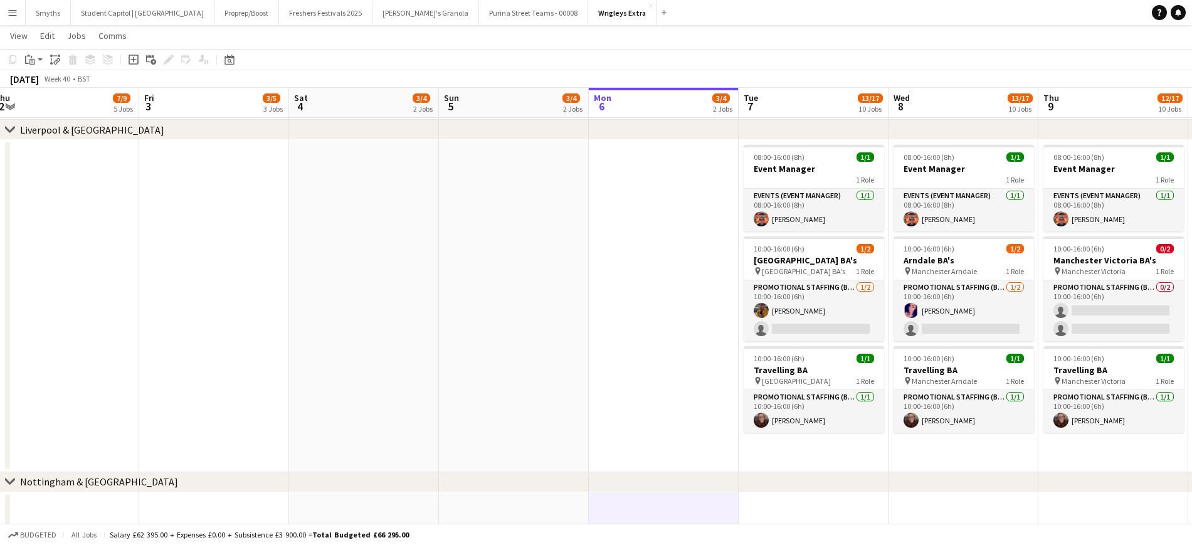
drag, startPoint x: 524, startPoint y: 324, endPoint x: 923, endPoint y: 318, distance: 399.6
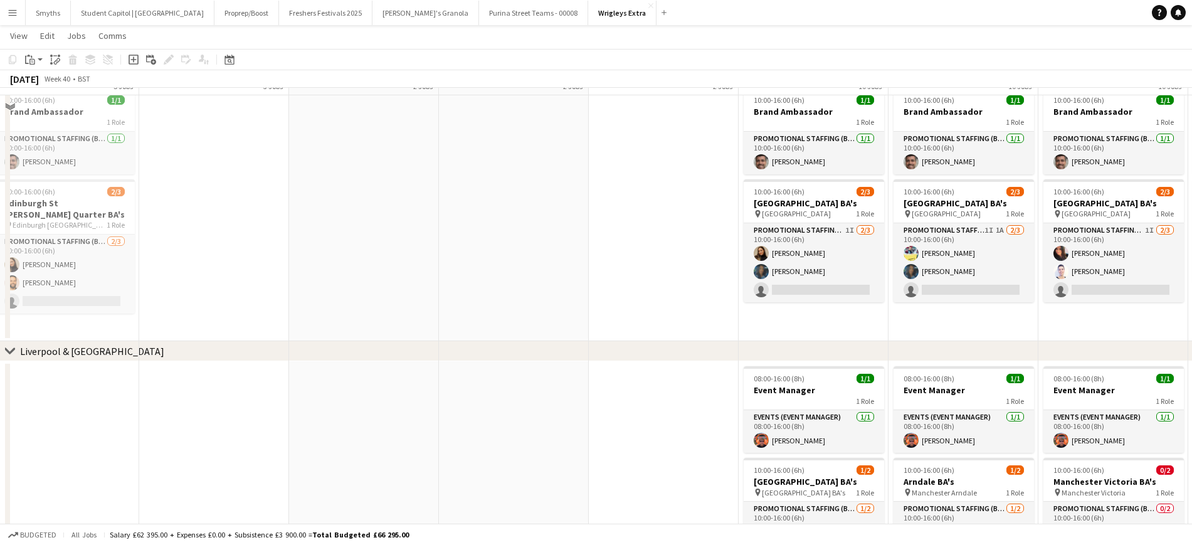
scroll to position [775, 0]
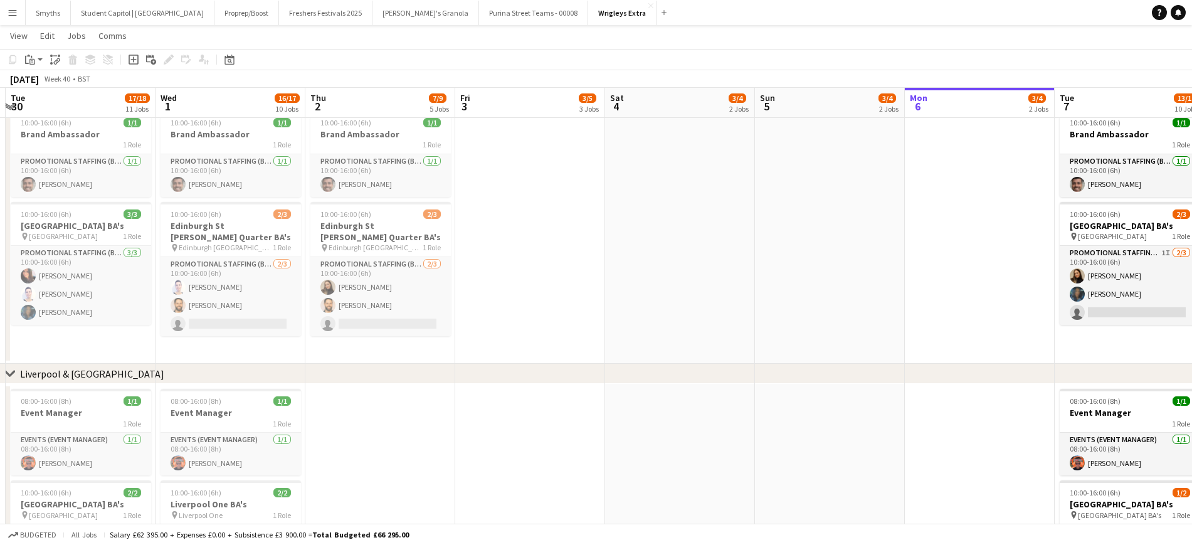
drag, startPoint x: 516, startPoint y: 289, endPoint x: 832, endPoint y: 287, distance: 316.1
click at [832, 287] on app-calendar-viewport "Sun 28 1/1 1 Job Mon 29 Tue 30 17/18 11 Jobs Wed 1 16/17 10 Jobs Thu 2 7/9 5 Jo…" at bounding box center [596, 134] width 1192 height 1721
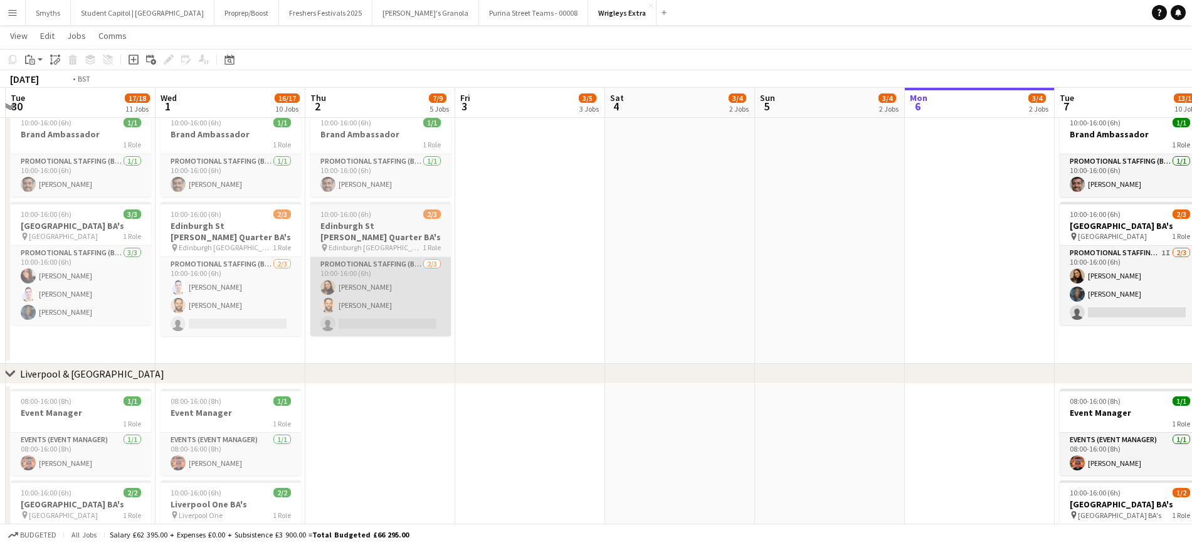
drag, startPoint x: 517, startPoint y: 297, endPoint x: 619, endPoint y: 285, distance: 102.9
click at [782, 275] on app-calendar-viewport "Sun 28 1/1 1 Job Mon 29 Tue 30 17/18 11 Jobs Wed 1 16/17 10 Jobs Thu 2 7/9 5 Jo…" at bounding box center [596, 134] width 1192 height 1721
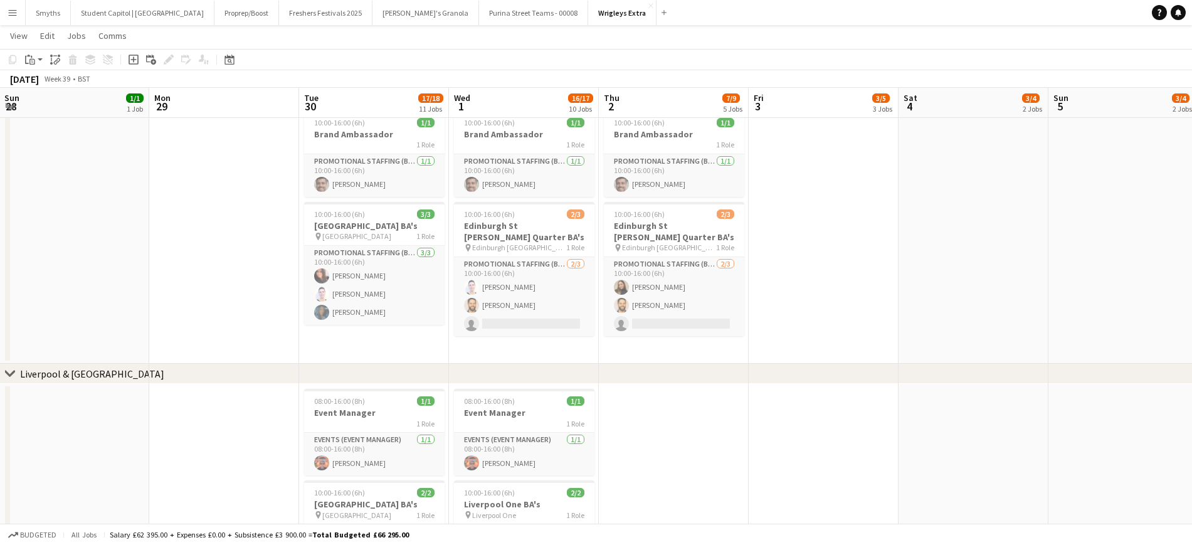
drag, startPoint x: 540, startPoint y: 281, endPoint x: 463, endPoint y: 284, distance: 77.2
click at [695, 281] on app-calendar-viewport "Fri 26 16/18 11 Jobs Sat 27 11/12 7 Jobs Sun 28 1/1 1 Job Mon 29 Tue 30 17/18 1…" at bounding box center [596, 134] width 1192 height 1721
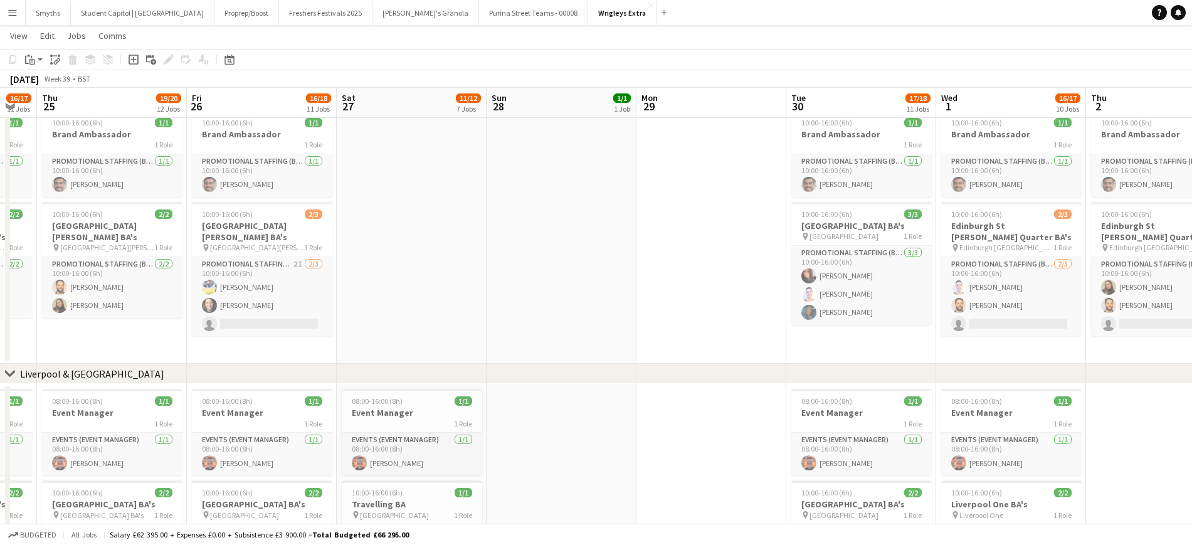
scroll to position [0, 412]
drag, startPoint x: 432, startPoint y: 274, endPoint x: 489, endPoint y: 275, distance: 56.5
click at [489, 275] on app-calendar-viewport "Mon 22 14/14 9 Jobs Tue 23 17/17 11 Jobs Wed 24 16/17 11 Jobs Thu 25 19/20 12 J…" at bounding box center [596, 134] width 1192 height 1721
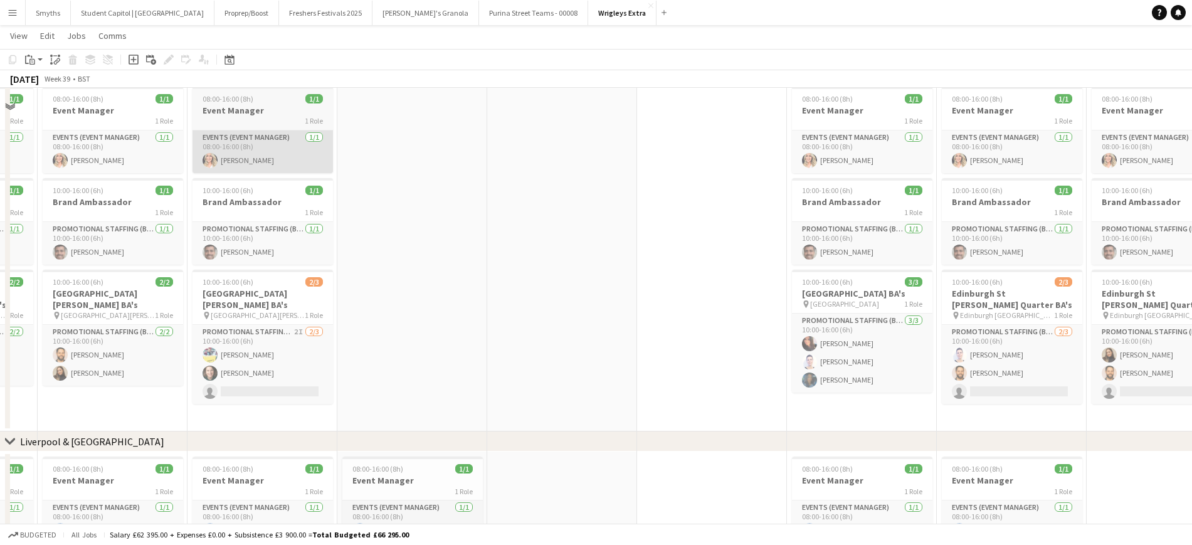
scroll to position [618, 0]
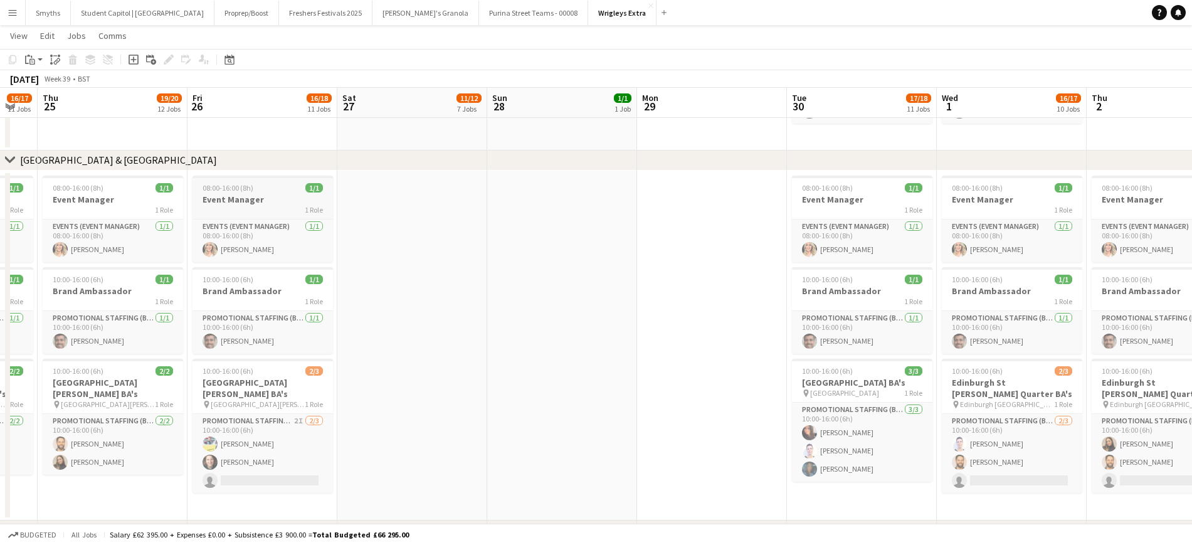
click at [253, 194] on h3 "Event Manager" at bounding box center [263, 199] width 141 height 11
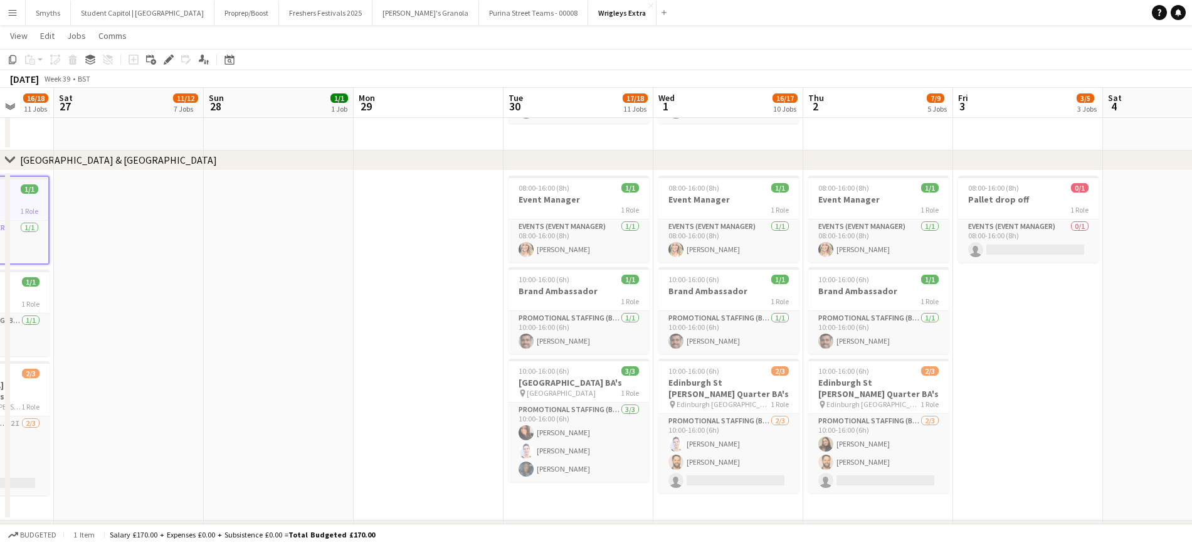
drag, startPoint x: 486, startPoint y: 280, endPoint x: 220, endPoint y: 270, distance: 266.1
click at [220, 270] on app-calendar-viewport "Wed 24 16/17 11 Jobs Thu 25 19/20 12 Jobs Fri 26 16/18 11 Jobs Sat 27 11/12 7 J…" at bounding box center [596, 290] width 1192 height 1721
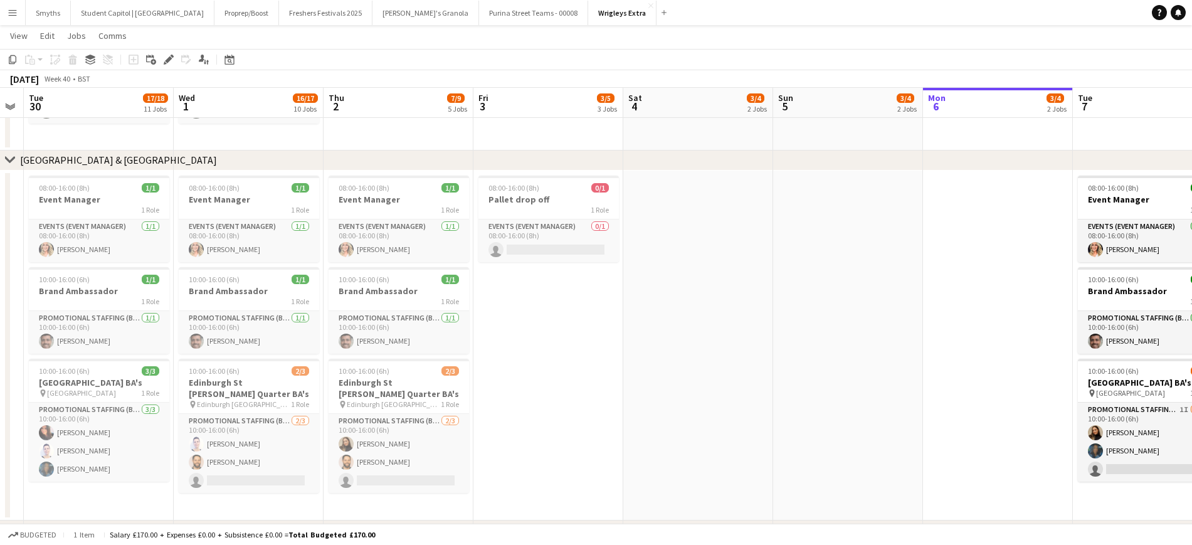
drag, startPoint x: 642, startPoint y: 295, endPoint x: 533, endPoint y: 290, distance: 108.6
click at [307, 293] on app-calendar-viewport "Sat 27 11/12 7 Jobs Sun 28 1/1 1 Job Mon 29 Tue 30 17/18 11 Jobs Wed 1 16/17 10…" at bounding box center [596, 290] width 1192 height 1721
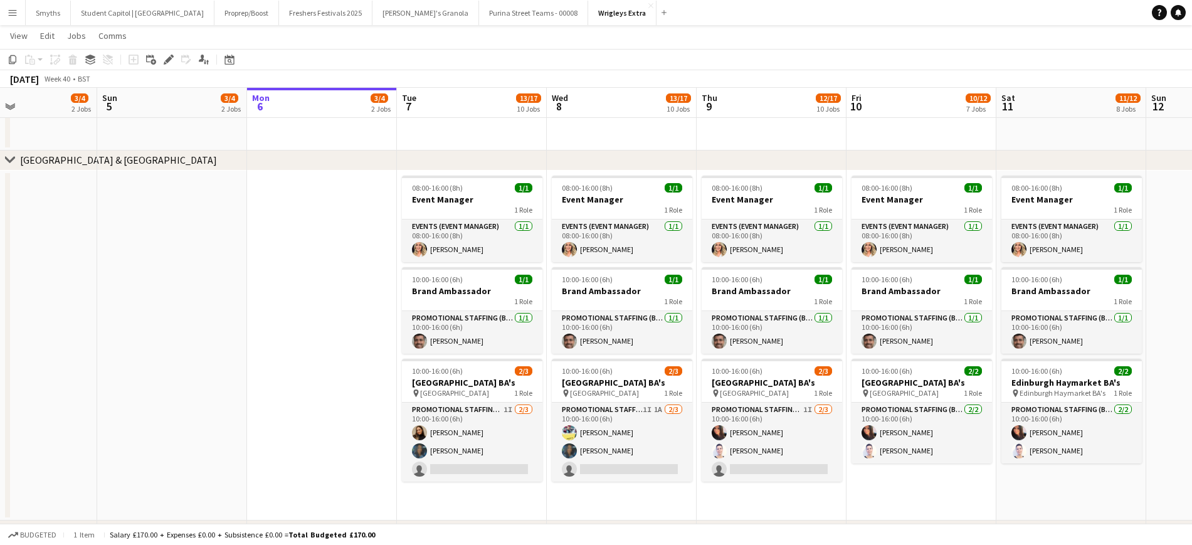
drag, startPoint x: 482, startPoint y: 305, endPoint x: 398, endPoint y: 282, distance: 87.6
click at [316, 291] on app-calendar-viewport "Wed 1 16/17 10 Jobs Thu 2 7/9 5 Jobs Fri 3 3/5 3 Jobs Sat 4 3/4 2 Jobs Sun 5 3/…" at bounding box center [596, 290] width 1192 height 1721
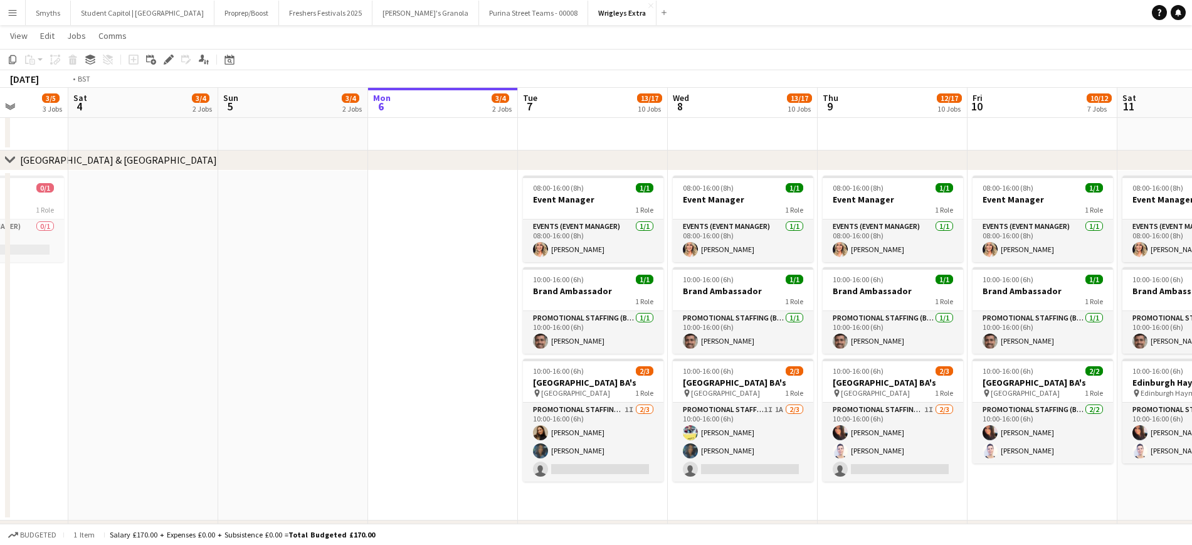
drag, startPoint x: 580, startPoint y: 299, endPoint x: 334, endPoint y: 287, distance: 245.5
click at [335, 287] on app-calendar-viewport "Wed 1 16/17 10 Jobs Thu 2 7/9 5 Jobs Fri 3 3/5 3 Jobs Sat 4 3/4 2 Jobs Sun 5 3/…" at bounding box center [596, 290] width 1192 height 1721
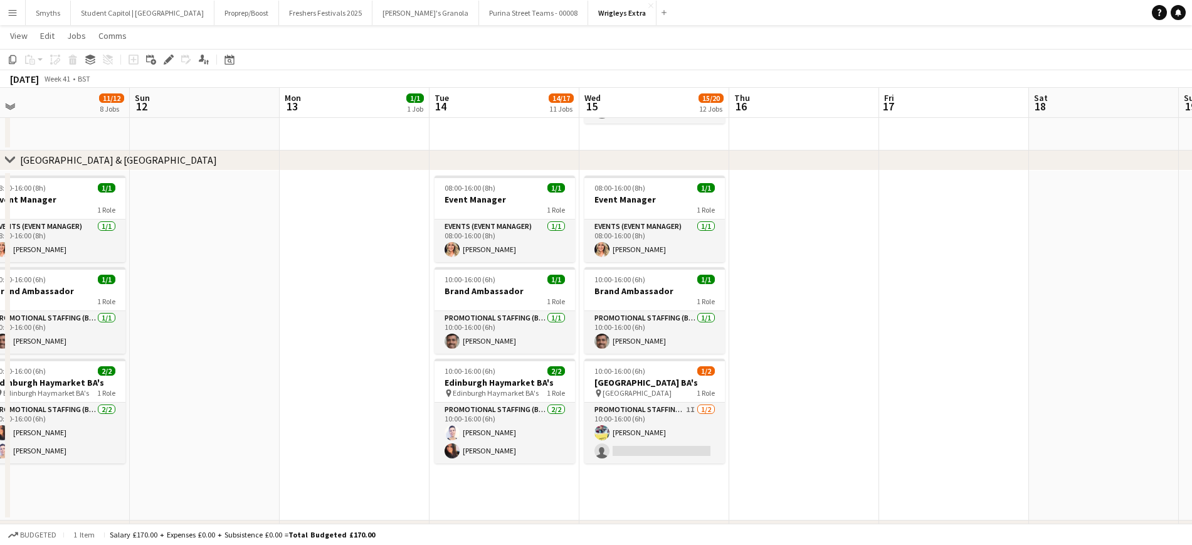
drag, startPoint x: 398, startPoint y: 289, endPoint x: 408, endPoint y: 278, distance: 14.6
click at [341, 285] on app-calendar-viewport "Wed 8 13/17 10 Jobs Thu 9 12/17 10 Jobs Fri 10 10/12 7 Jobs Sat 11 11/12 8 Jobs…" at bounding box center [596, 290] width 1192 height 1721
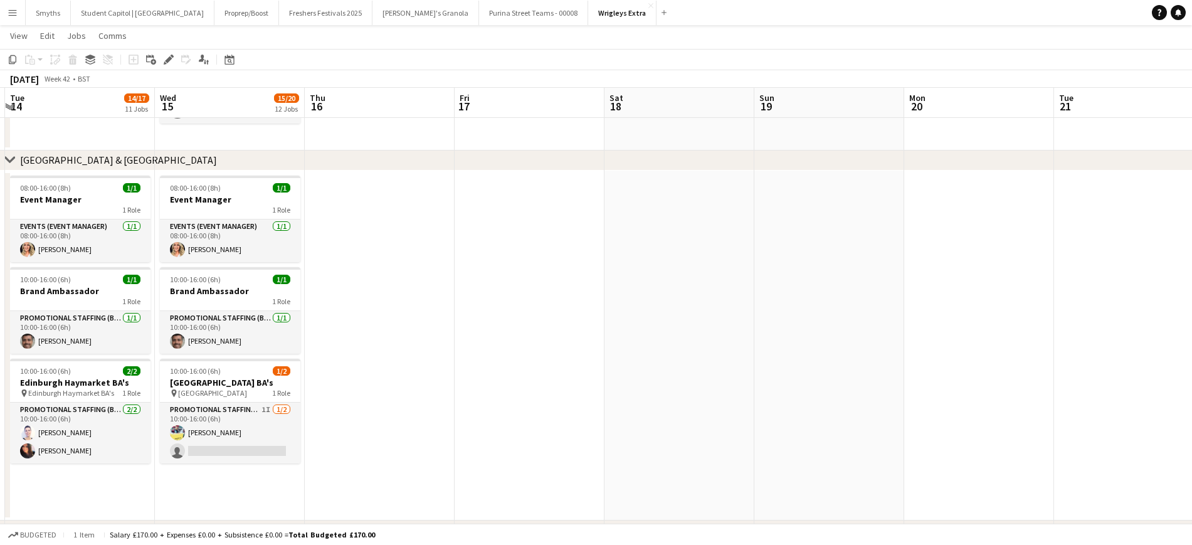
scroll to position [0, 423]
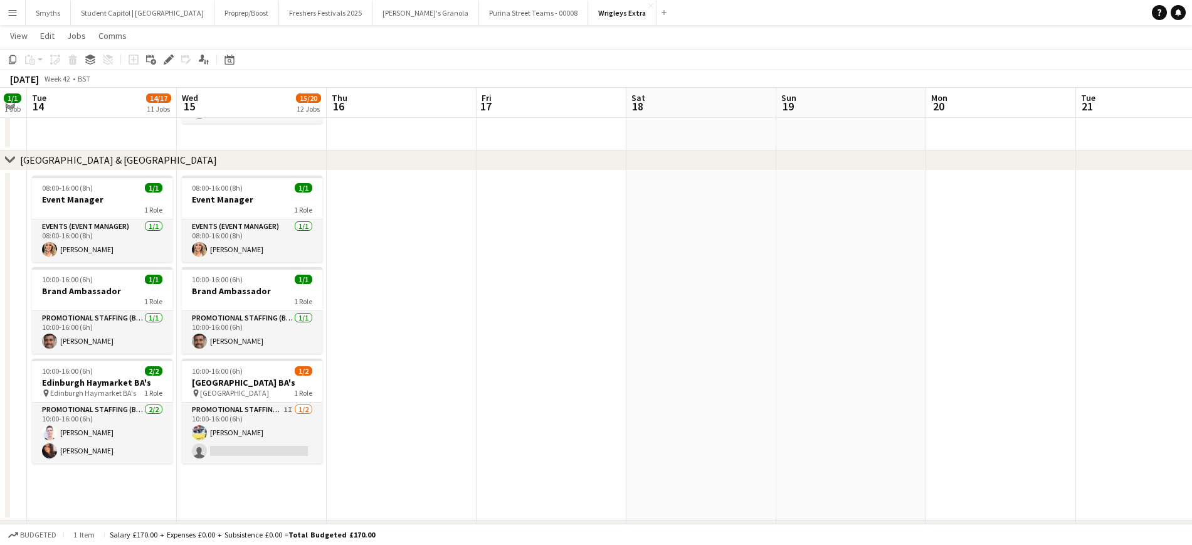
drag, startPoint x: 955, startPoint y: 253, endPoint x: 450, endPoint y: 250, distance: 504.9
click at [548, 256] on app-calendar-viewport "Sat 11 11/12 8 Jobs Sun 12 Mon 13 1/1 1 Job Tue 14 14/17 11 Jobs Wed 15 15/20 1…" at bounding box center [596, 290] width 1192 height 1721
click at [338, 229] on app-date-cell at bounding box center [402, 346] width 150 height 351
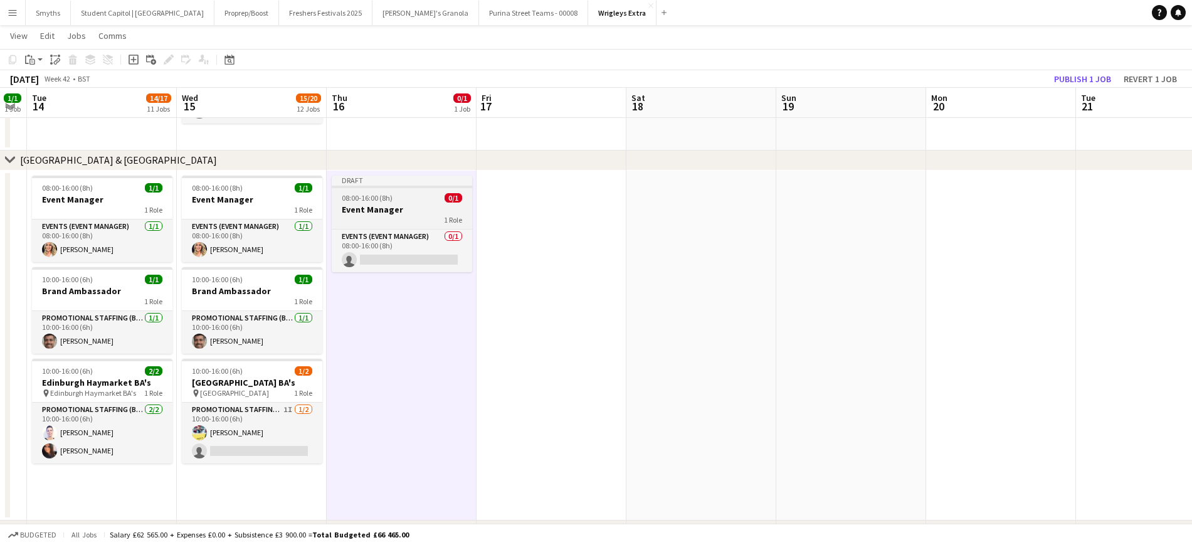
click at [390, 219] on div "1 Role" at bounding box center [402, 220] width 141 height 10
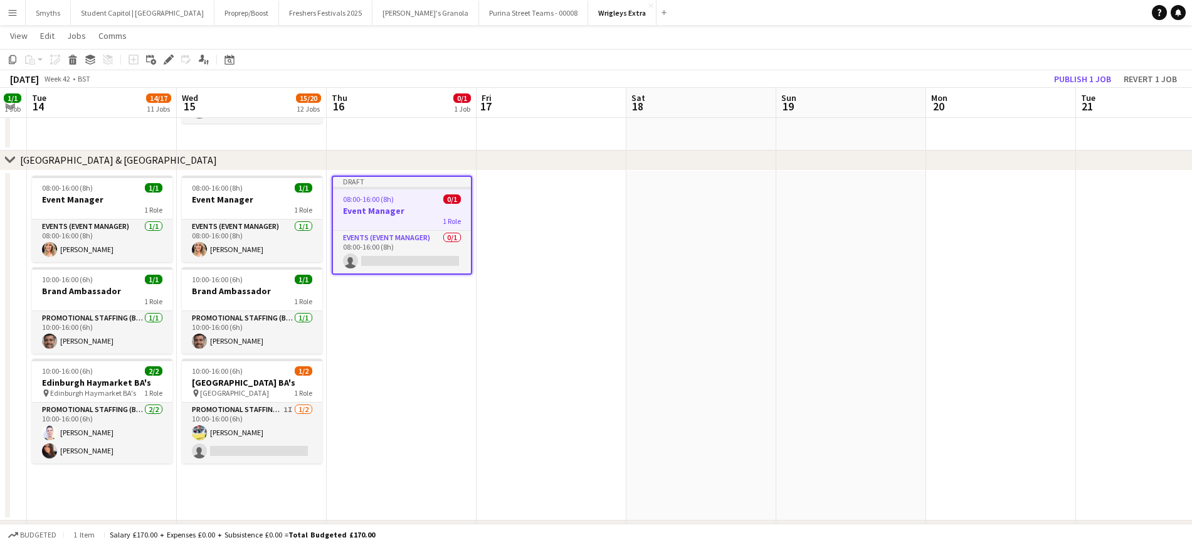
drag, startPoint x: 448, startPoint y: 346, endPoint x: 443, endPoint y: 317, distance: 29.3
click at [448, 342] on app-date-cell "Draft 08:00-16:00 (8h) 0/1 Event Manager 1 Role Events (Event Manager) 0/1 08:0…" at bounding box center [402, 346] width 150 height 351
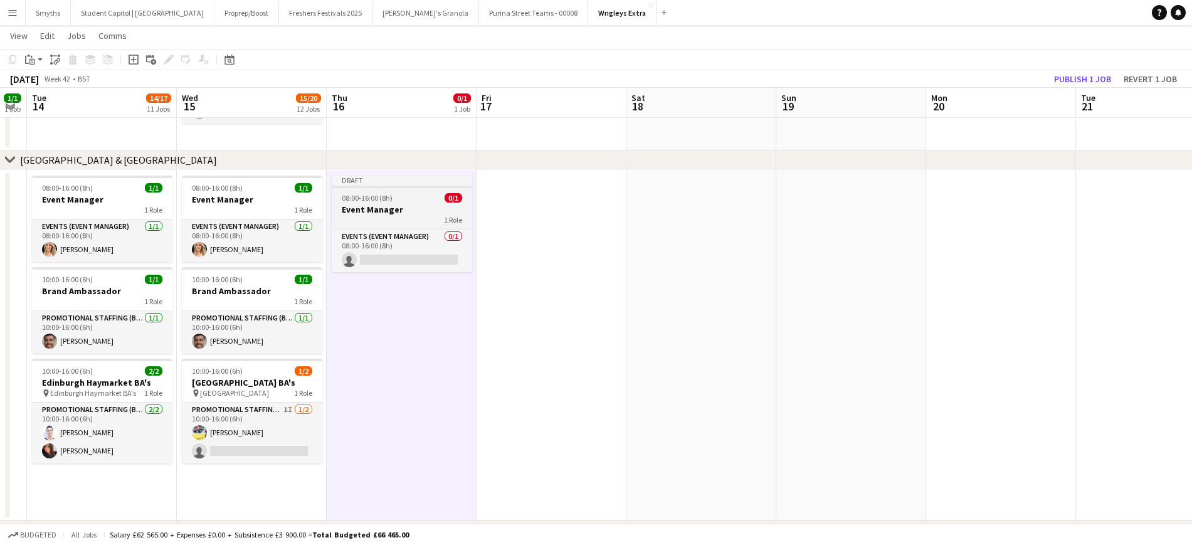
click at [394, 201] on div "08:00-16:00 (8h) 0/1" at bounding box center [402, 197] width 141 height 9
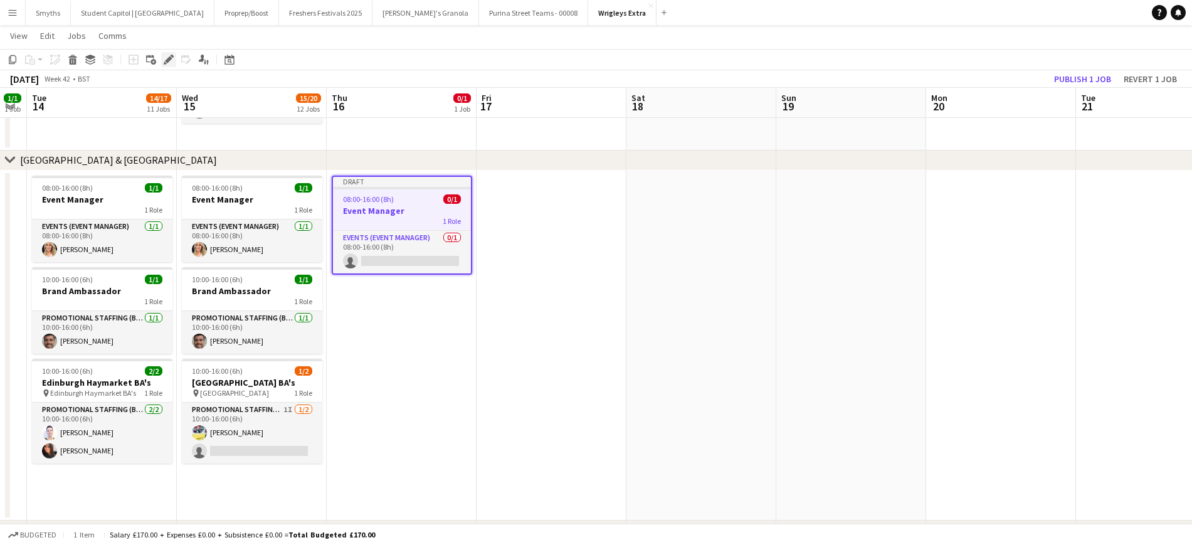
click at [167, 59] on icon at bounding box center [168, 59] width 7 height 7
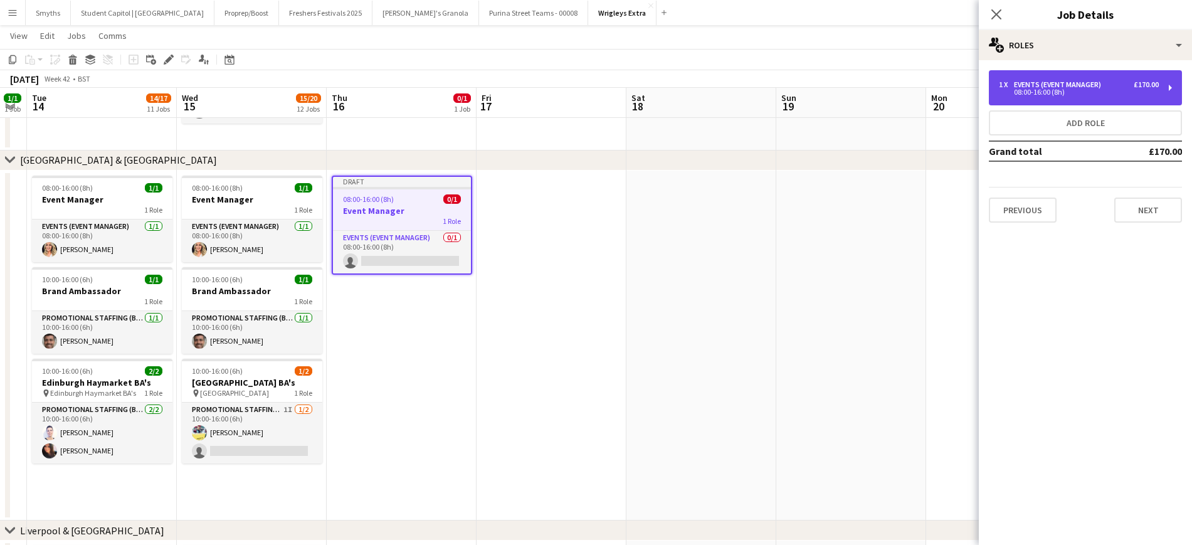
click at [1162, 89] on div "1 x Events (Event Manager) £170.00 08:00-16:00 (8h)" at bounding box center [1085, 87] width 193 height 35
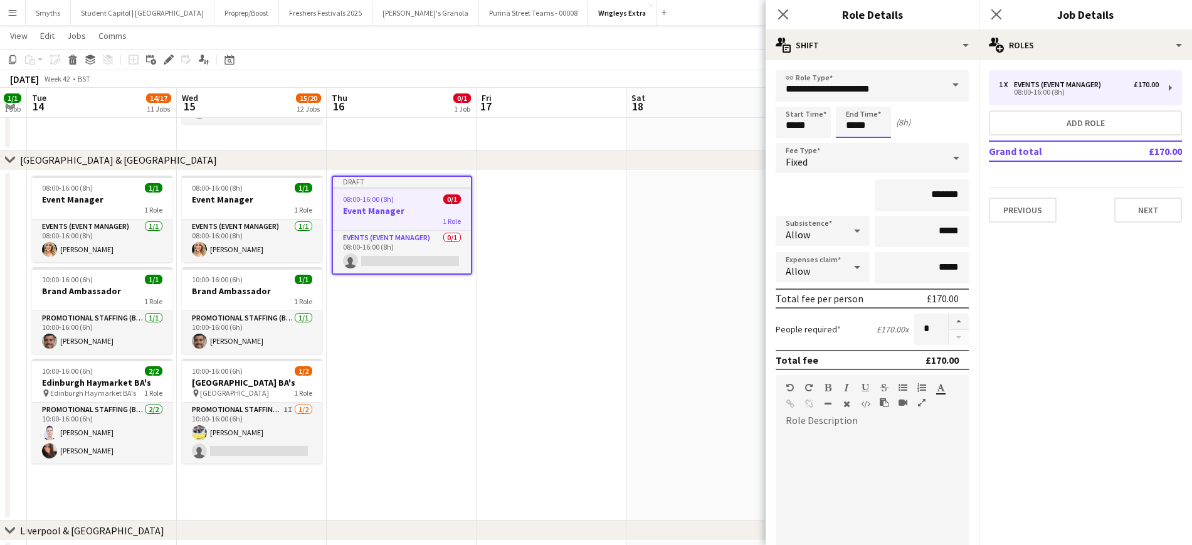
click at [861, 123] on input "*****" at bounding box center [863, 122] width 55 height 31
click at [854, 95] on div at bounding box center [851, 100] width 25 height 13
type input "*****"
click at [854, 95] on div at bounding box center [851, 100] width 25 height 13
click at [936, 199] on input "*******" at bounding box center [922, 194] width 94 height 31
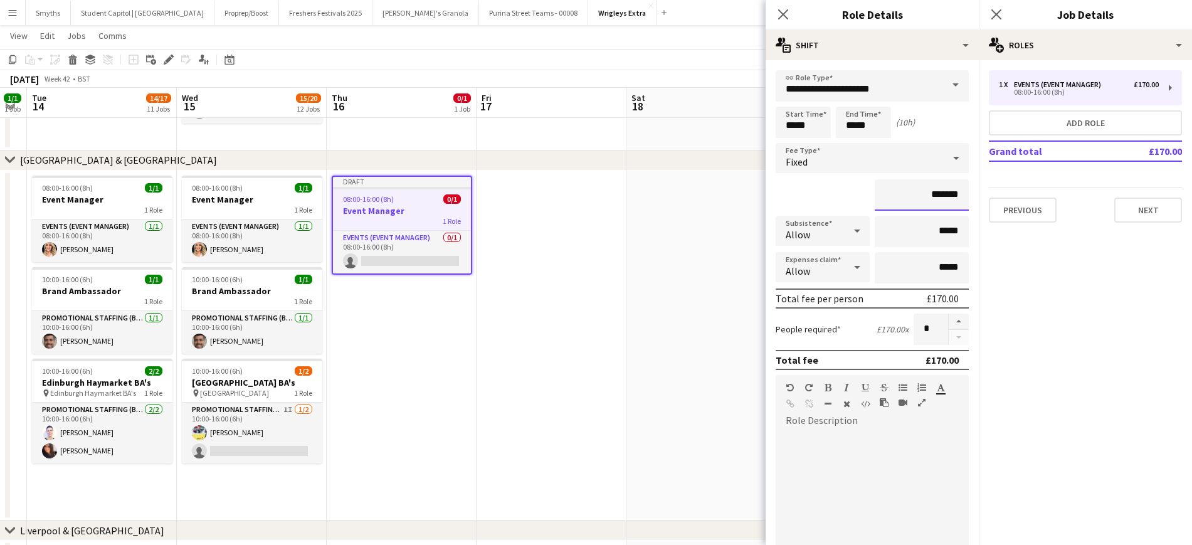
drag, startPoint x: 920, startPoint y: 194, endPoint x: 933, endPoint y: 198, distance: 13.3
click at [933, 198] on input "*******" at bounding box center [922, 194] width 94 height 31
type input "*******"
click at [830, 191] on div "*******" at bounding box center [872, 194] width 193 height 31
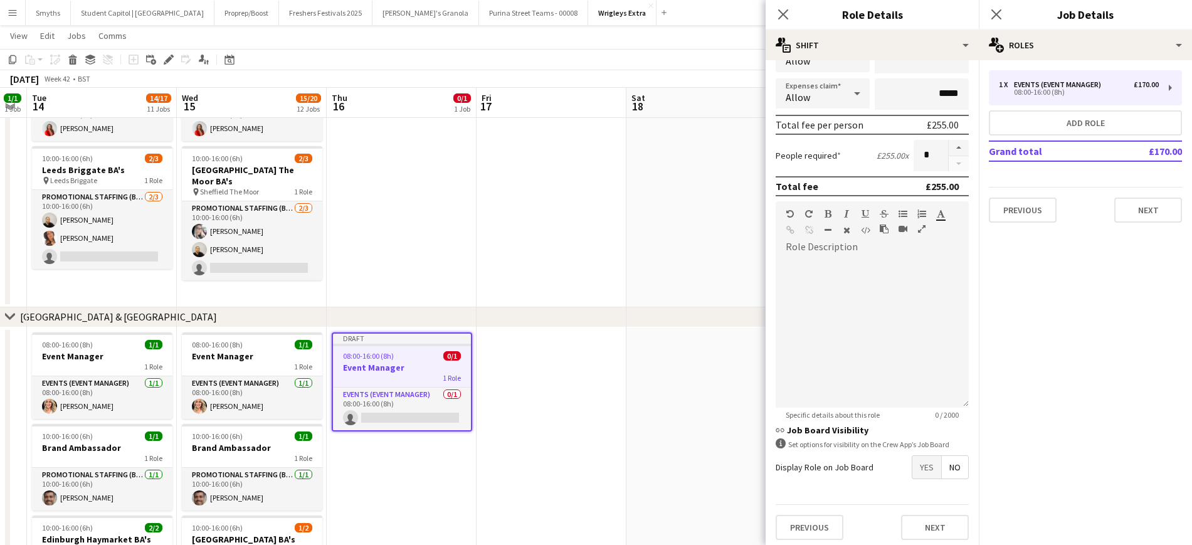
scroll to position [179, 0]
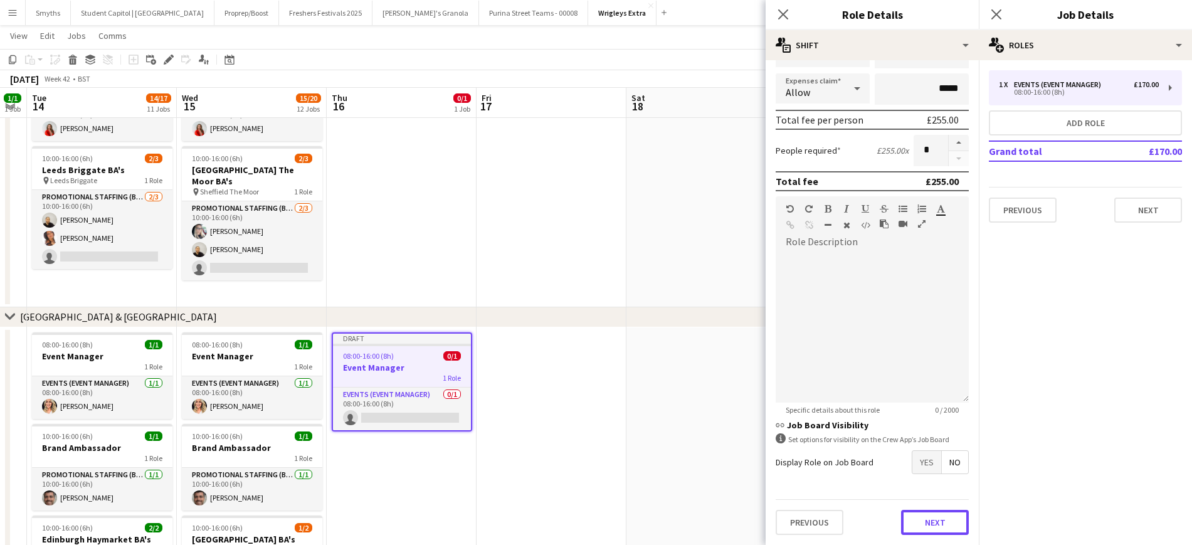
click at [936, 523] on button "Next" at bounding box center [935, 522] width 68 height 25
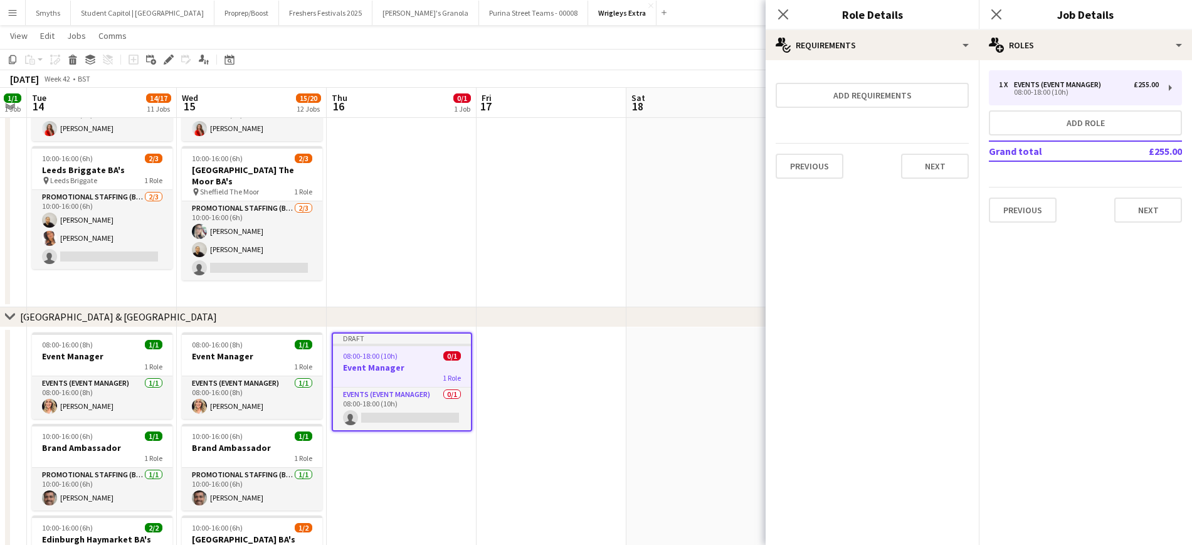
scroll to position [0, 0]
click at [384, 363] on h3 "Event Manager" at bounding box center [402, 367] width 138 height 11
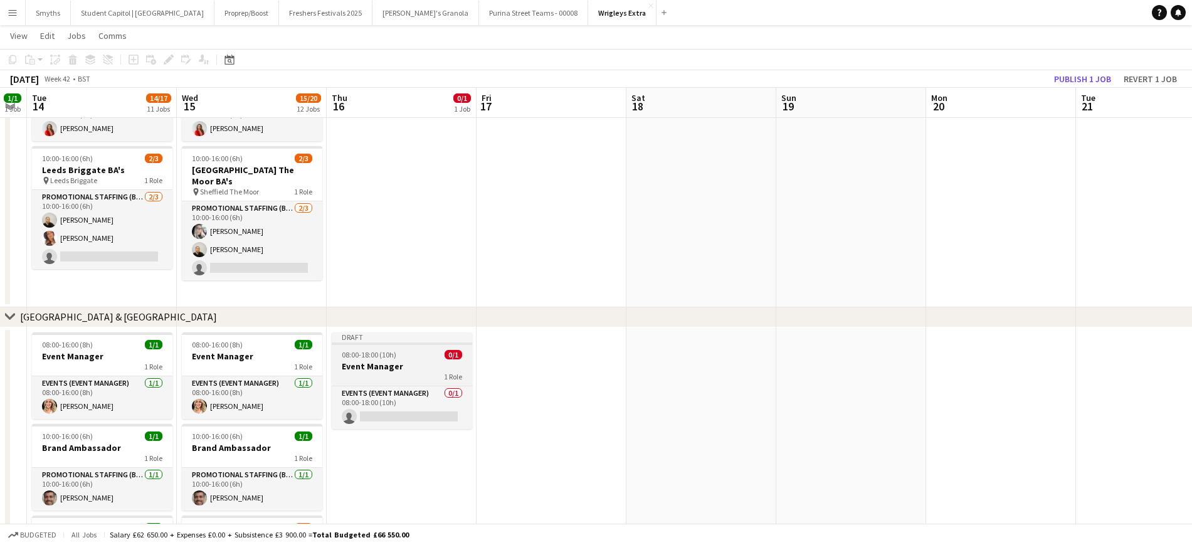
click at [366, 363] on h3 "Event Manager" at bounding box center [402, 366] width 141 height 11
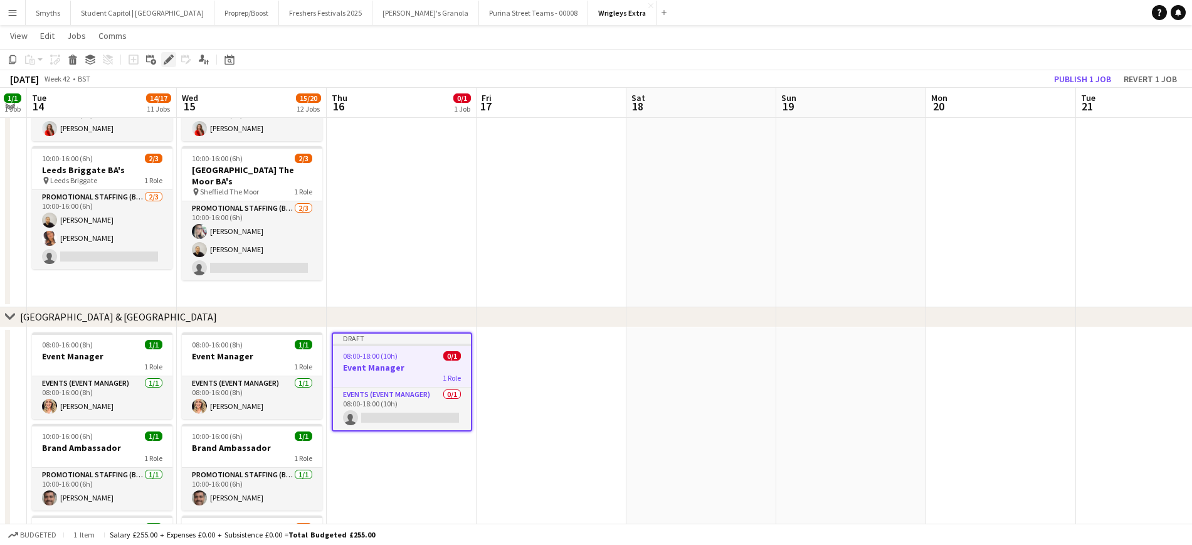
click at [168, 58] on icon at bounding box center [168, 59] width 7 height 7
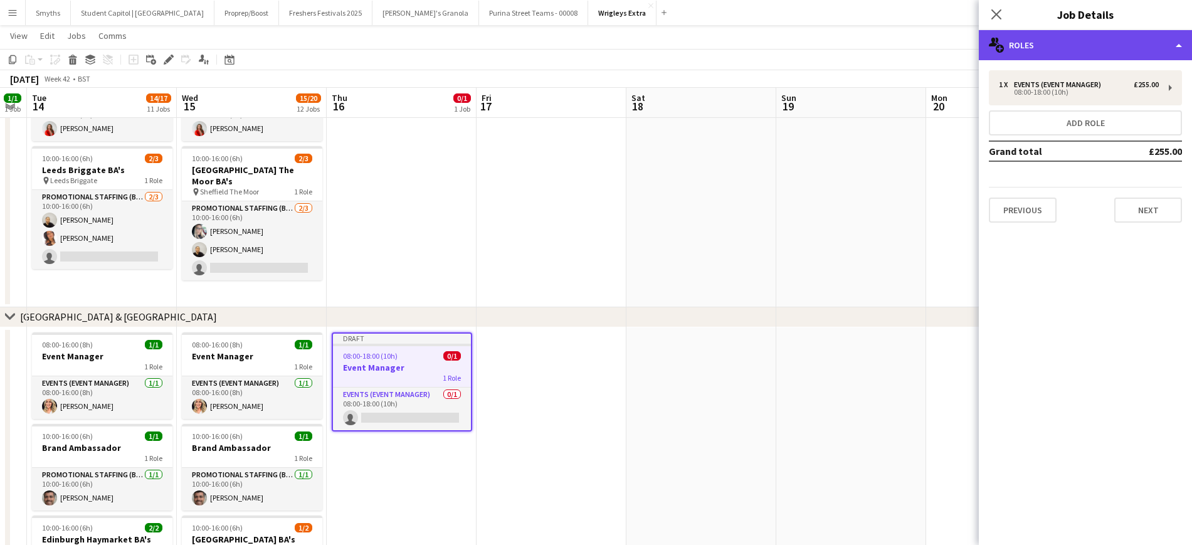
click at [1098, 44] on div "multiple-users-add Roles" at bounding box center [1085, 45] width 213 height 30
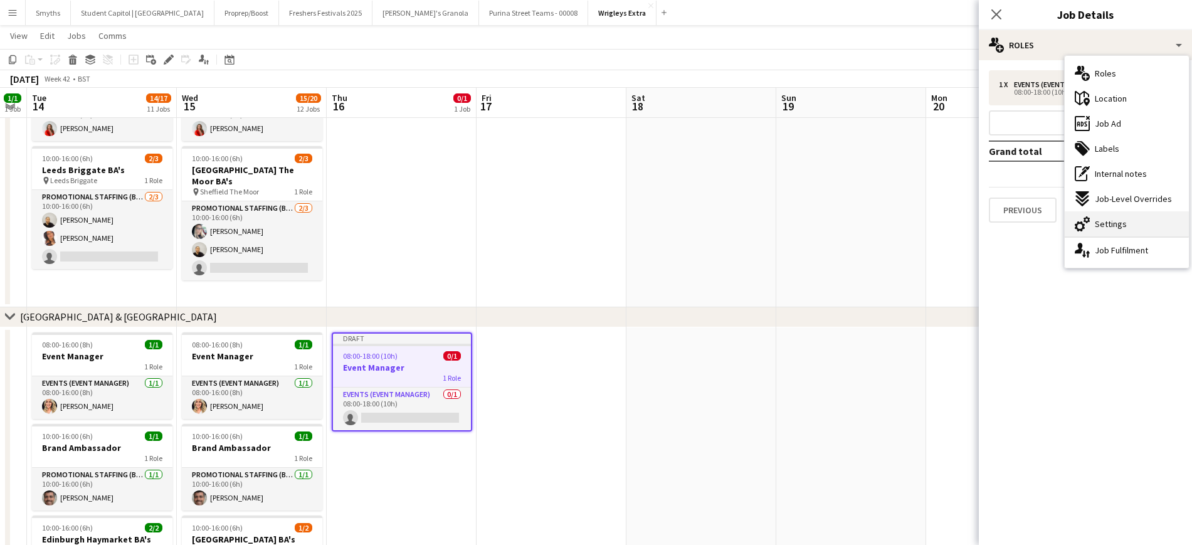
click at [1105, 219] on span "Settings" at bounding box center [1111, 223] width 32 height 11
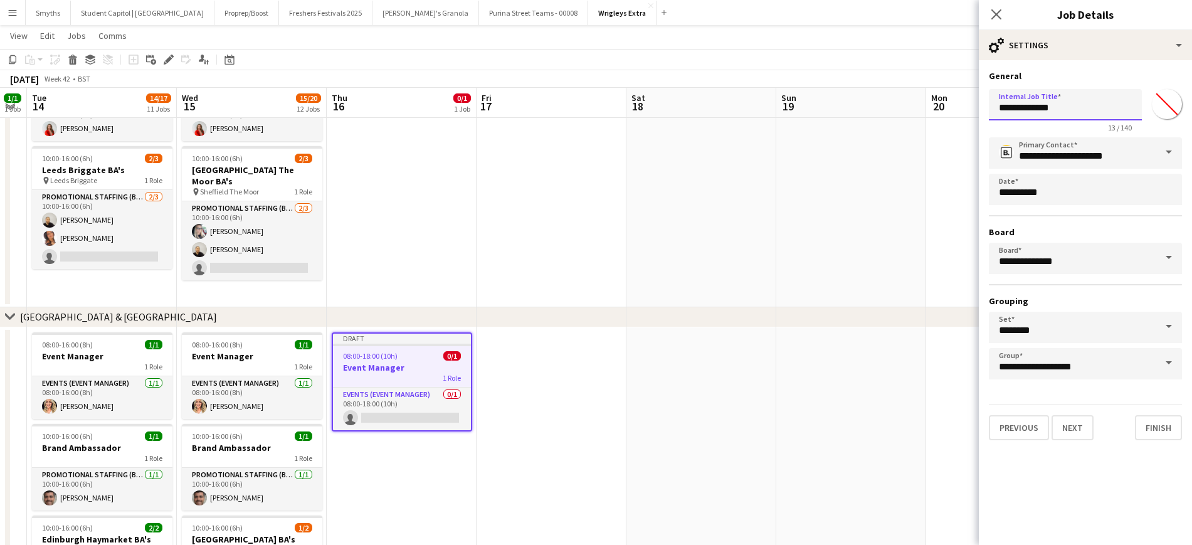
drag, startPoint x: 1077, startPoint y: 105, endPoint x: 913, endPoint y: 97, distance: 163.9
click at [913, 97] on body "Menu Boards Boards Boards All jobs Status Workforce Workforce My Workforce Recr…" at bounding box center [596, 433] width 1192 height 1791
click at [1063, 107] on input "**********" at bounding box center [1065, 104] width 153 height 31
type input "**********"
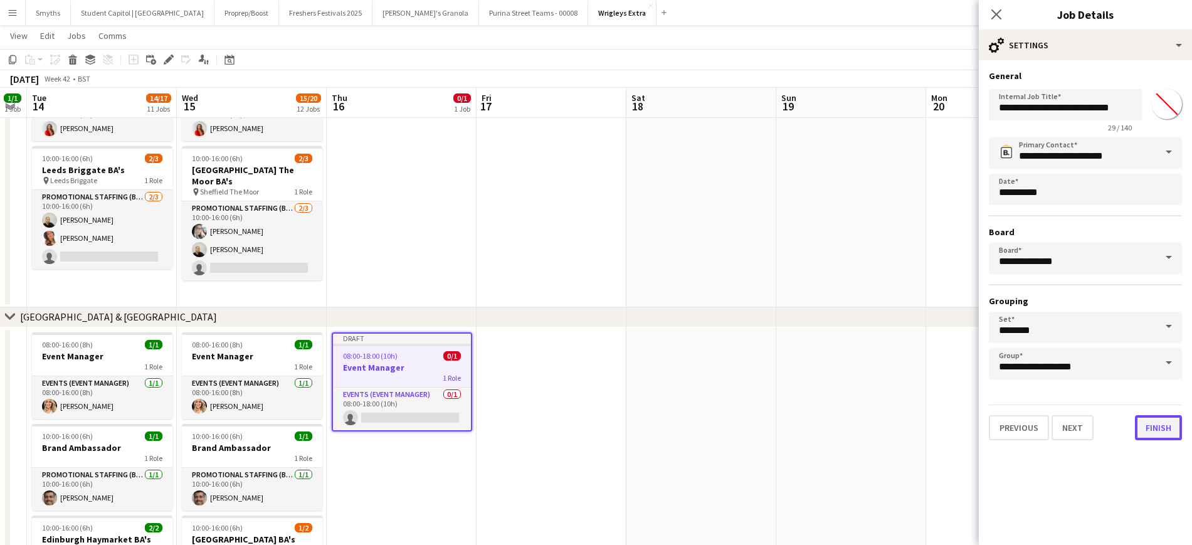
click at [1147, 421] on button "Finish" at bounding box center [1158, 427] width 47 height 25
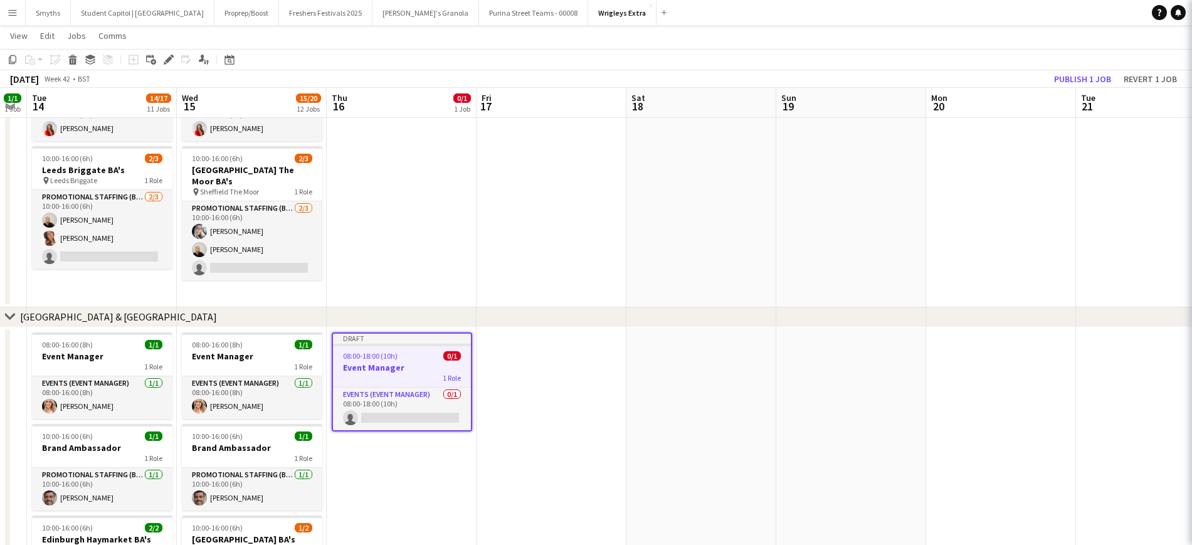
scroll to position [0, 0]
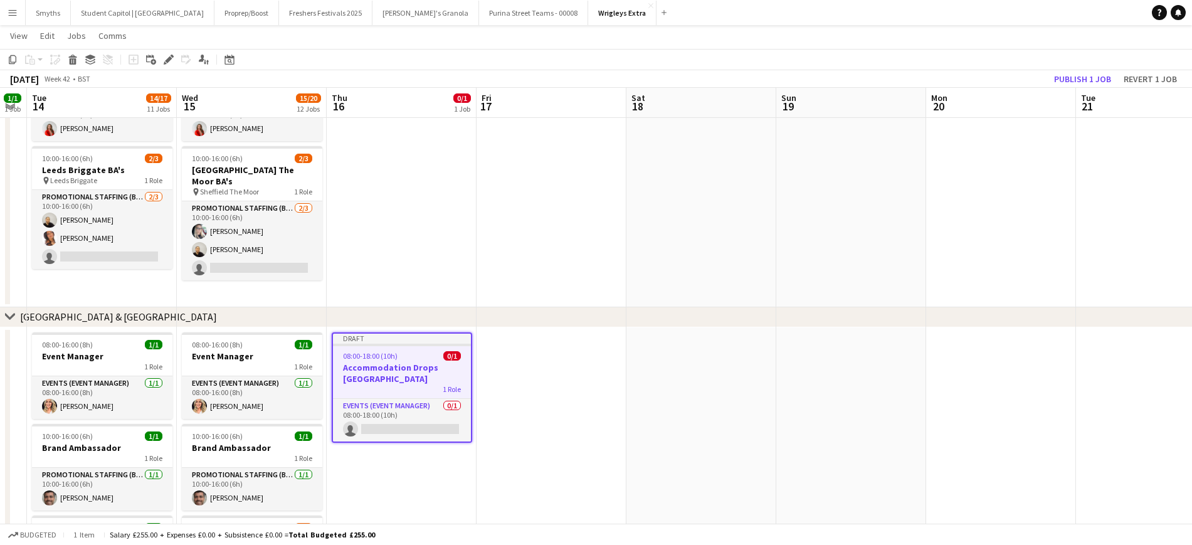
click at [556, 485] on app-date-cell at bounding box center [552, 502] width 150 height 351
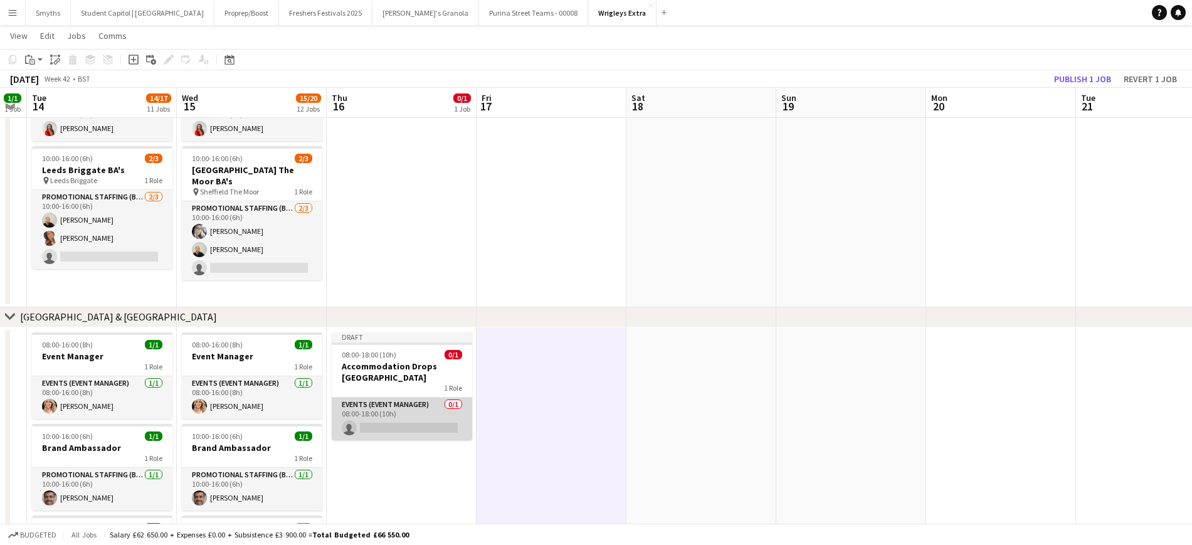
click at [435, 430] on app-card-role "Events (Event Manager) 0/1 08:00-18:00 (10h) single-neutral-actions" at bounding box center [402, 419] width 141 height 43
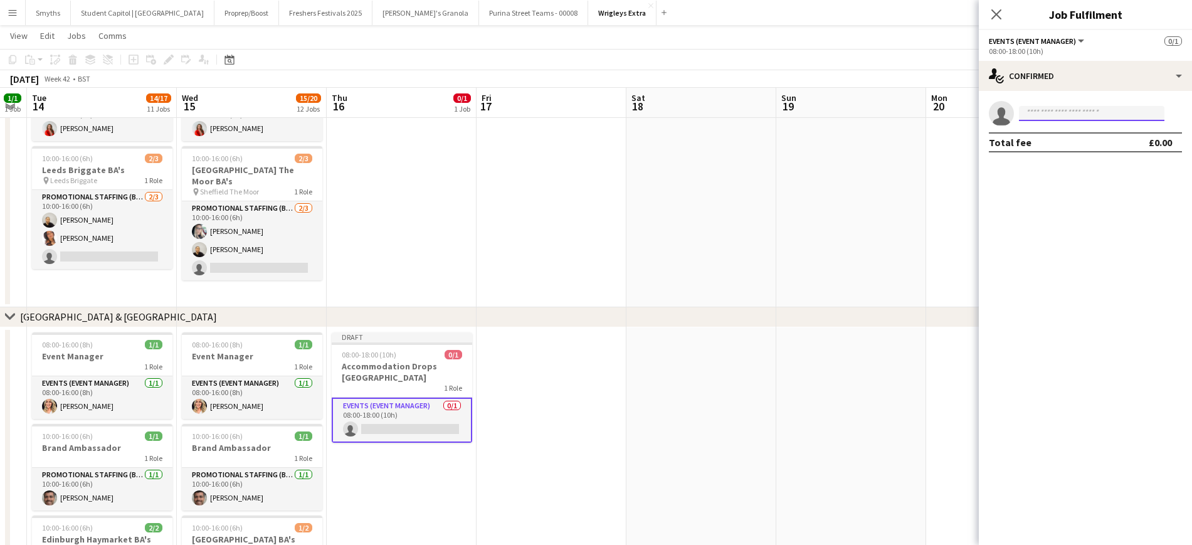
click at [1059, 111] on input at bounding box center [1092, 113] width 146 height 15
click at [1059, 111] on input "******" at bounding box center [1092, 113] width 146 height 15
type input "***"
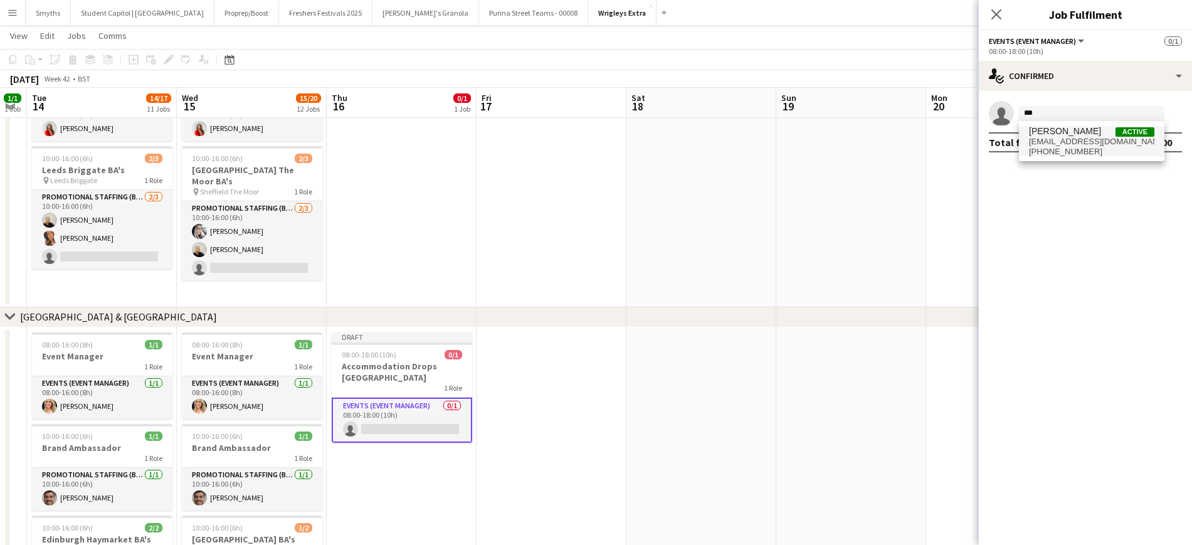
click at [1062, 150] on span "[PHONE_NUMBER]" at bounding box center [1091, 152] width 125 height 10
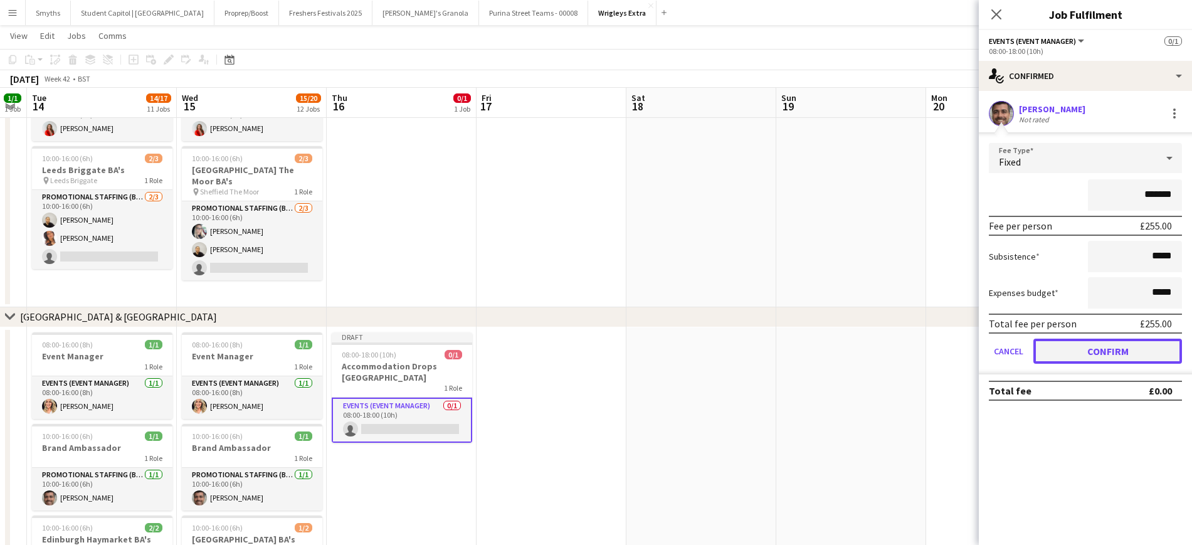
click at [1096, 354] on button "Confirm" at bounding box center [1108, 351] width 149 height 25
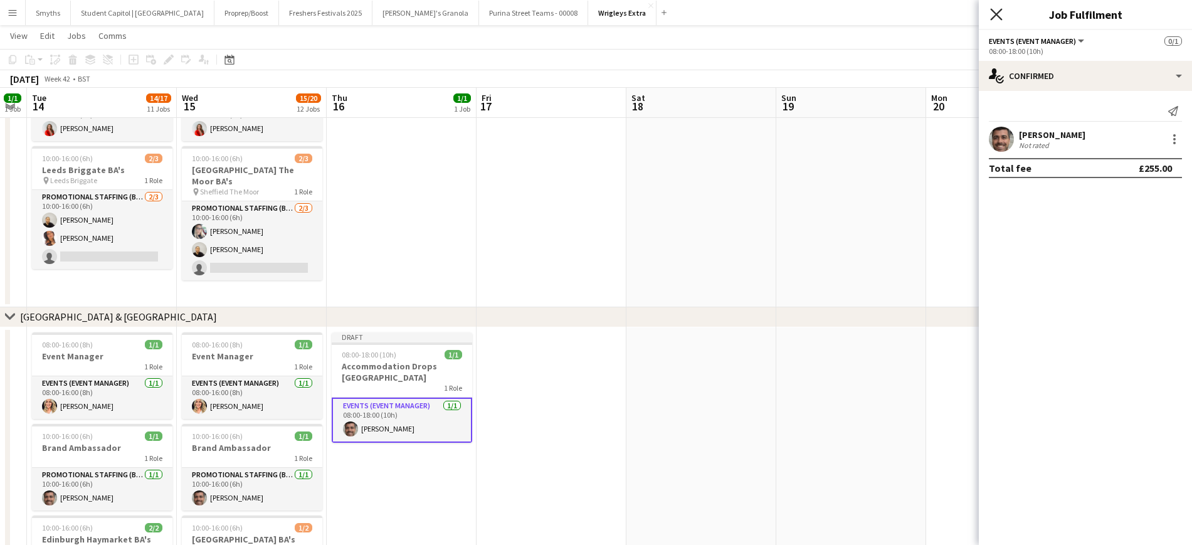
click at [994, 14] on icon "Close pop-in" at bounding box center [996, 14] width 12 height 12
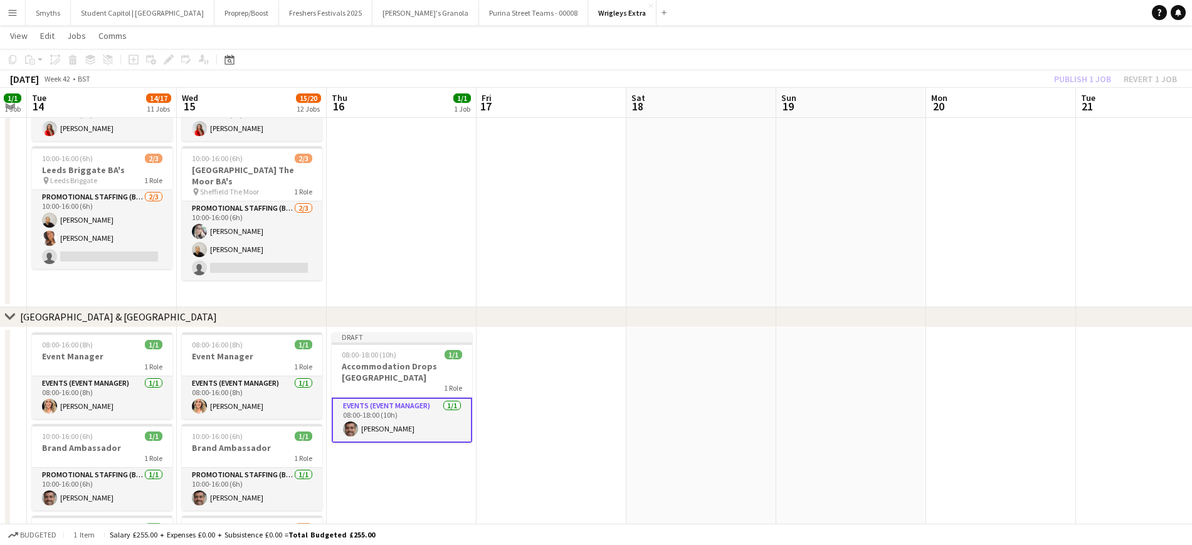
click at [548, 428] on app-date-cell at bounding box center [552, 502] width 150 height 351
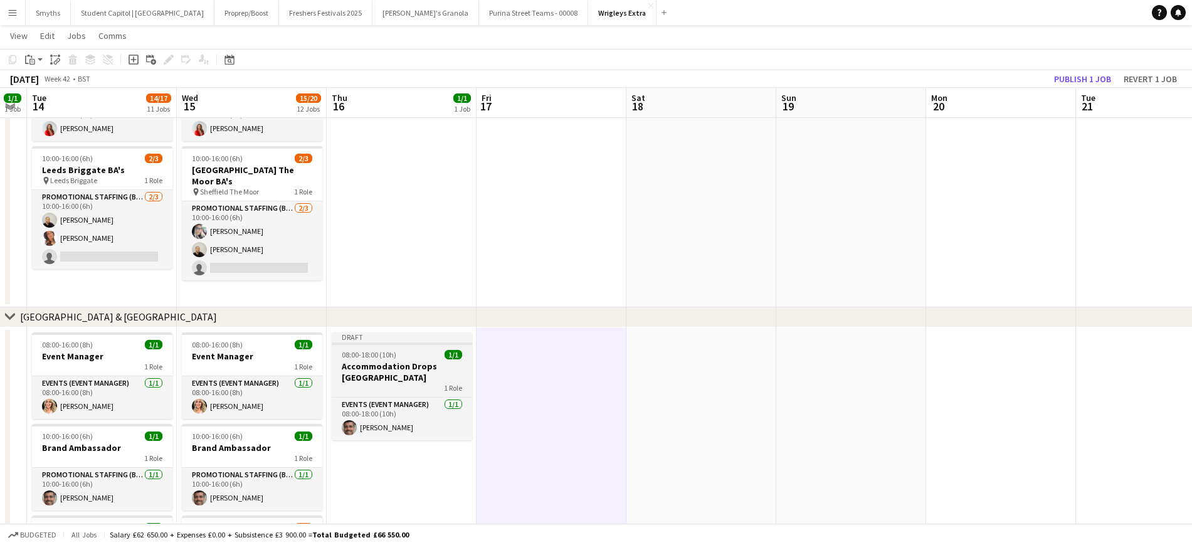
click at [432, 371] on h3 "Accommodation Drops [GEOGRAPHIC_DATA]" at bounding box center [402, 372] width 141 height 23
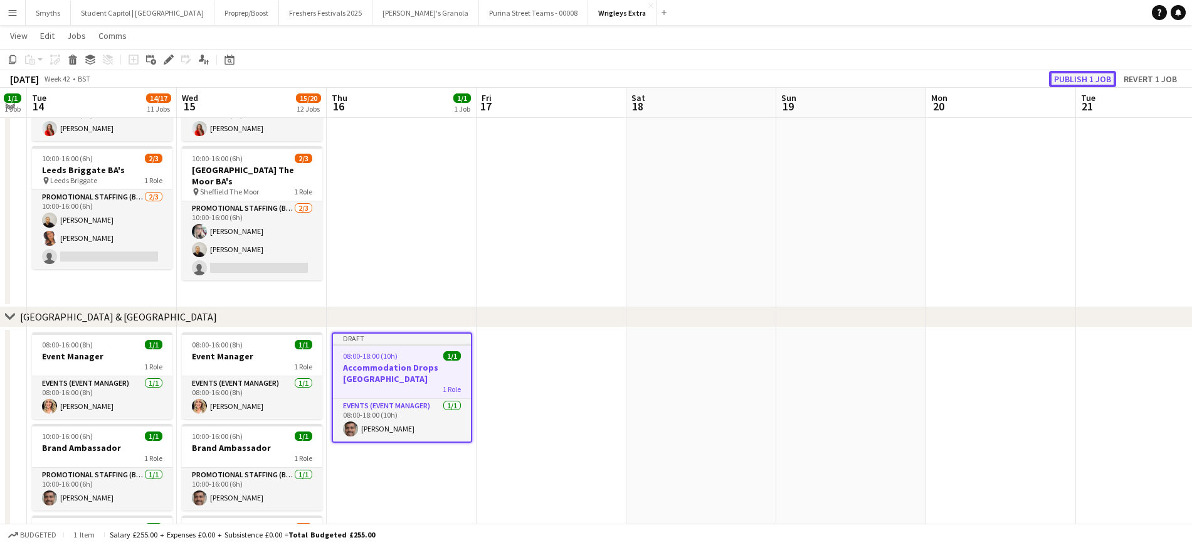
click at [1065, 78] on button "Publish 1 job" at bounding box center [1082, 79] width 67 height 16
